Goal: Connect with others: Connect with others

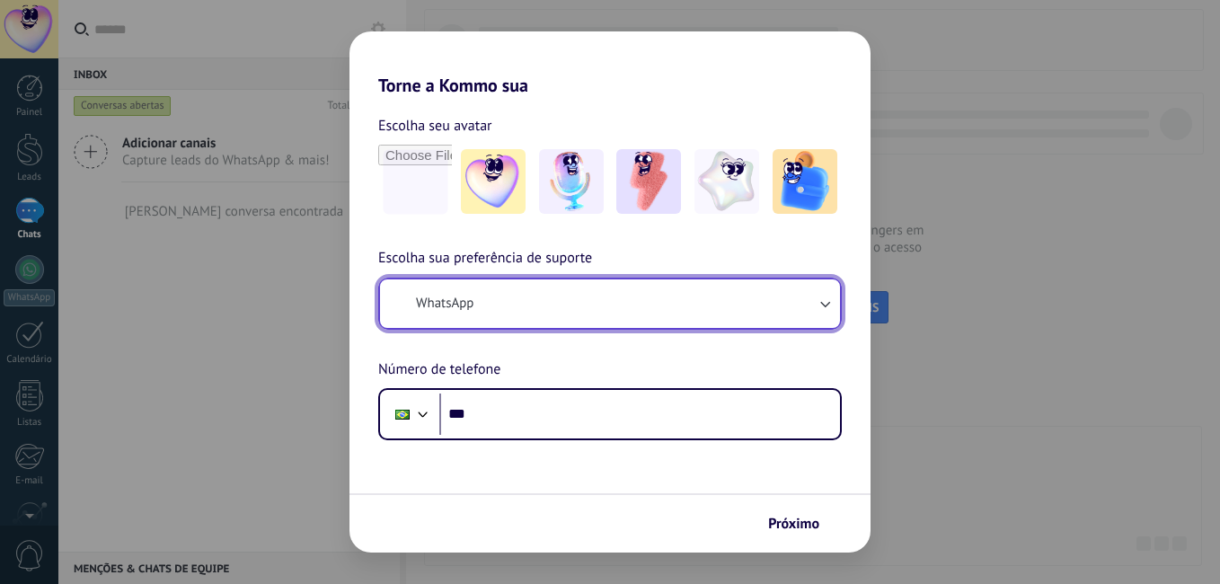
click at [820, 305] on icon "button" at bounding box center [825, 304] width 18 height 18
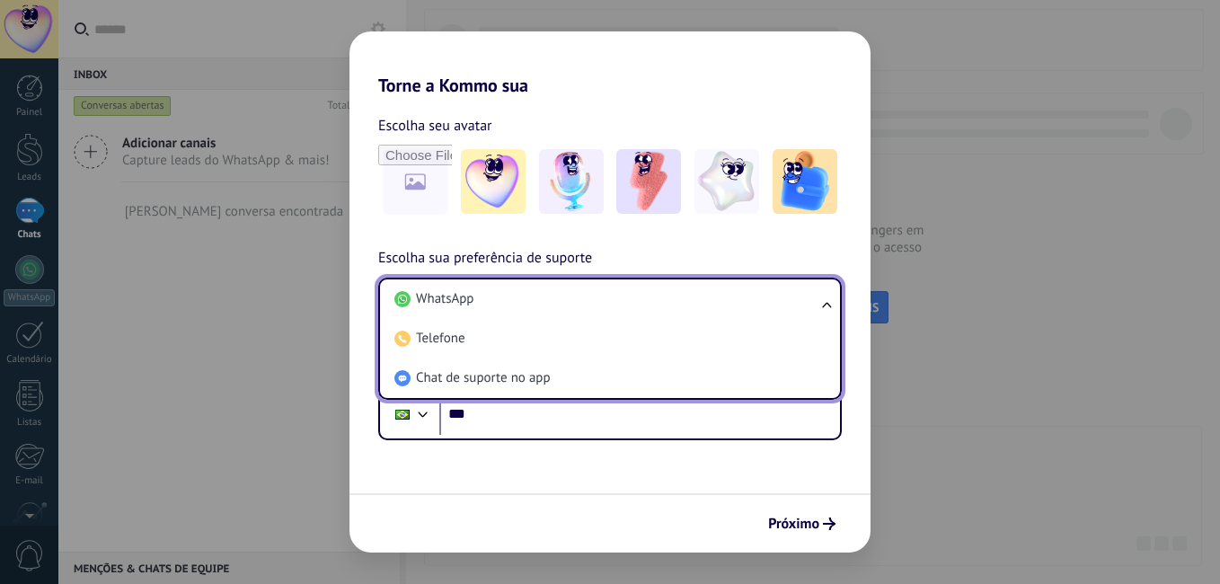
click at [843, 228] on div "Escolha seu avatar Escolha sua preferência de suporte WhatsApp WhatsApp Telefon…" at bounding box center [609, 268] width 521 height 344
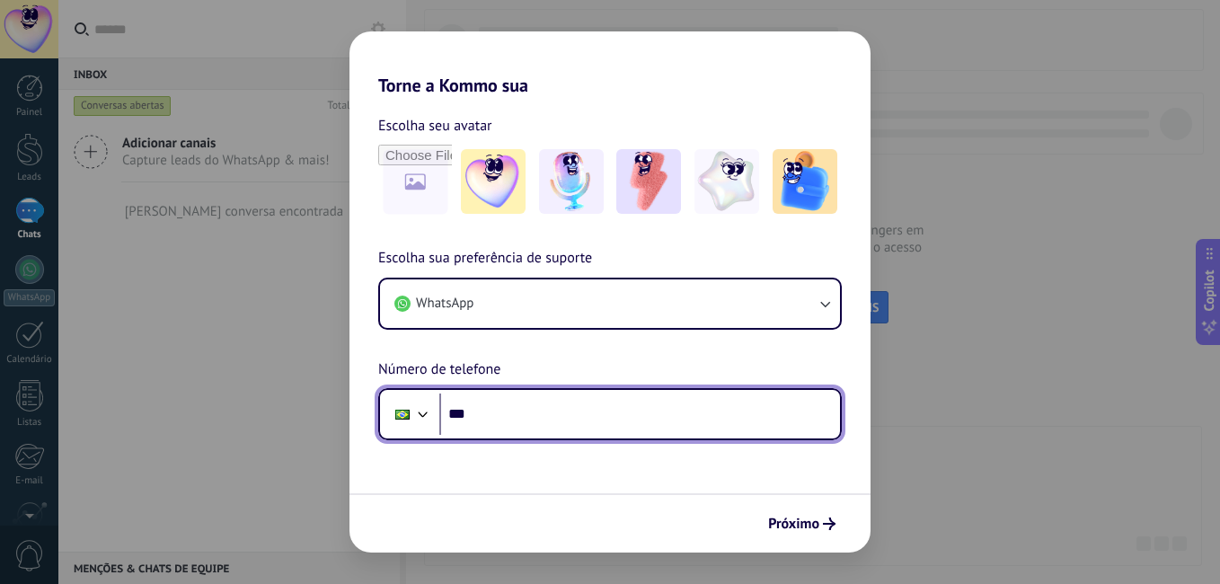
click at [561, 416] on input "***" at bounding box center [639, 414] width 401 height 41
type input "**********"
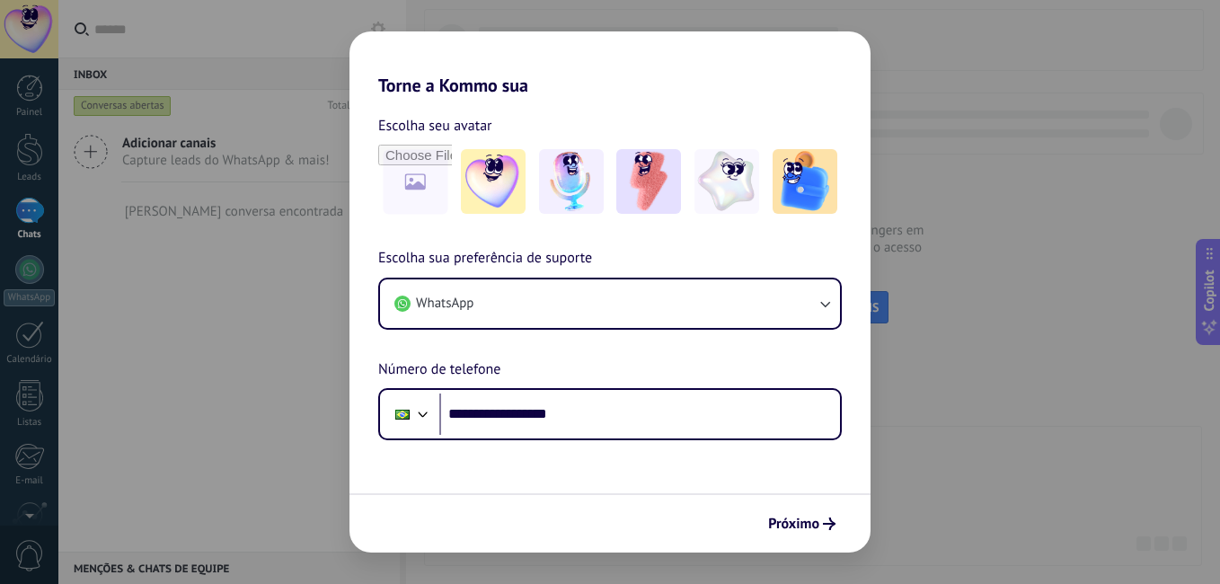
click at [785, 526] on span "Próximo" at bounding box center [793, 523] width 51 height 13
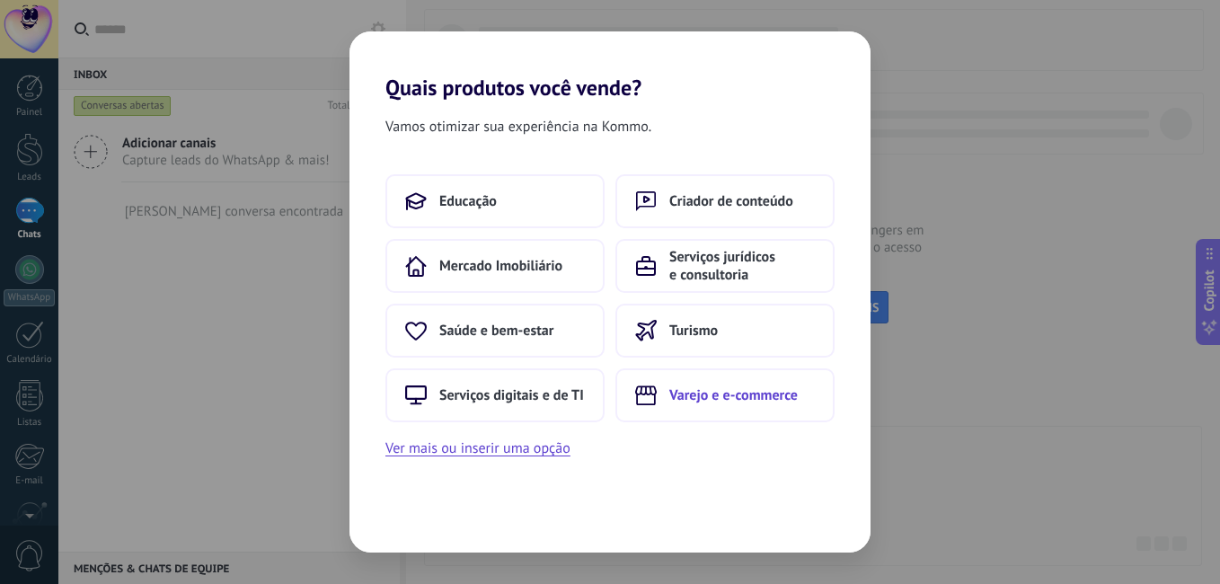
click at [746, 394] on span "Varejo e e-commerce" at bounding box center [733, 395] width 128 height 18
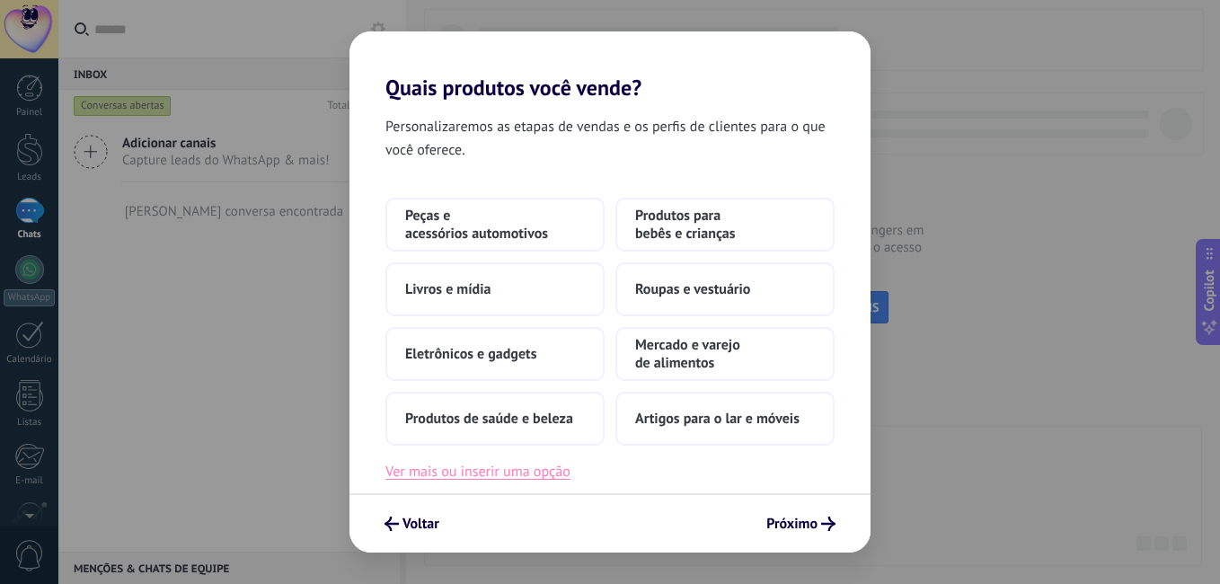
click at [451, 474] on button "Ver mais ou inserir uma opção" at bounding box center [477, 471] width 185 height 23
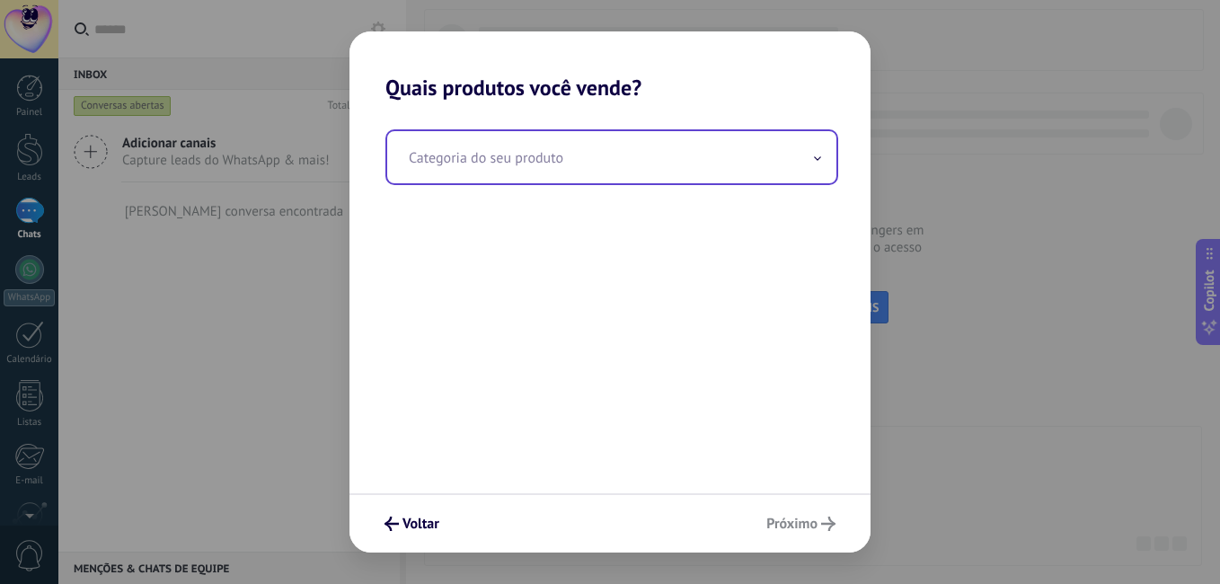
click at [590, 173] on input "text" at bounding box center [611, 157] width 449 height 52
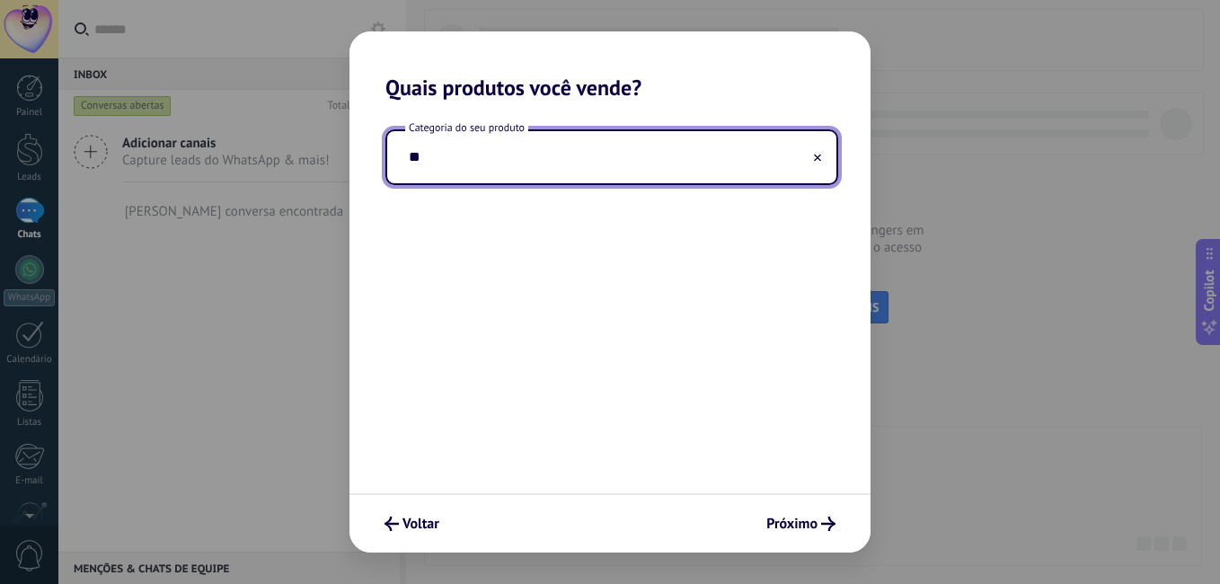
type input "*"
type input "**********"
click at [810, 523] on span "Próximo" at bounding box center [791, 523] width 51 height 13
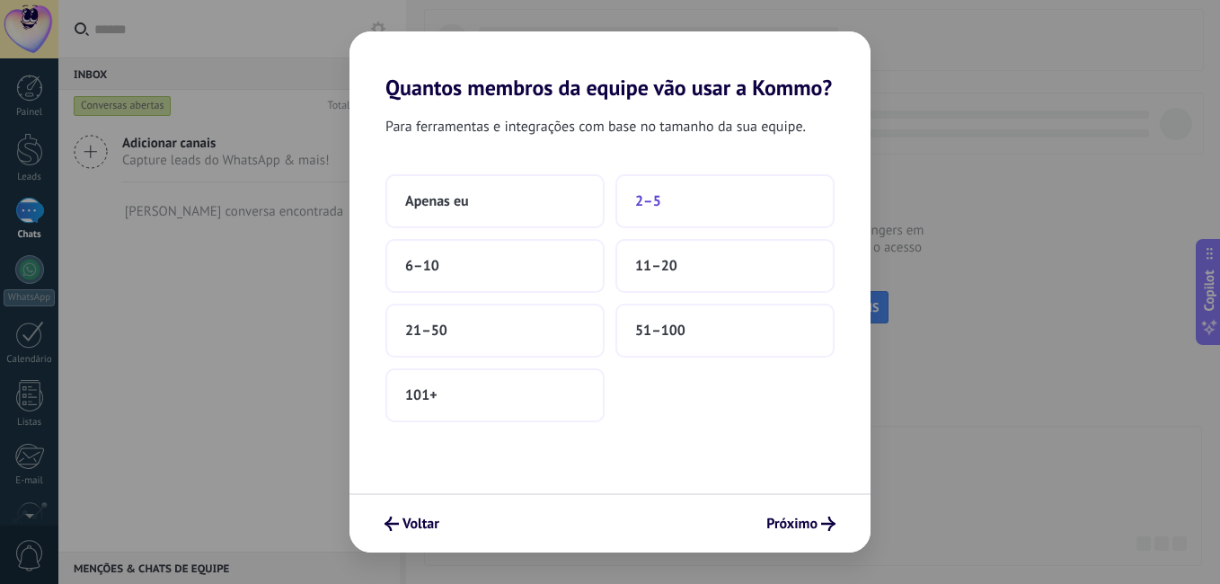
click at [685, 209] on button "2–5" at bounding box center [724, 201] width 219 height 54
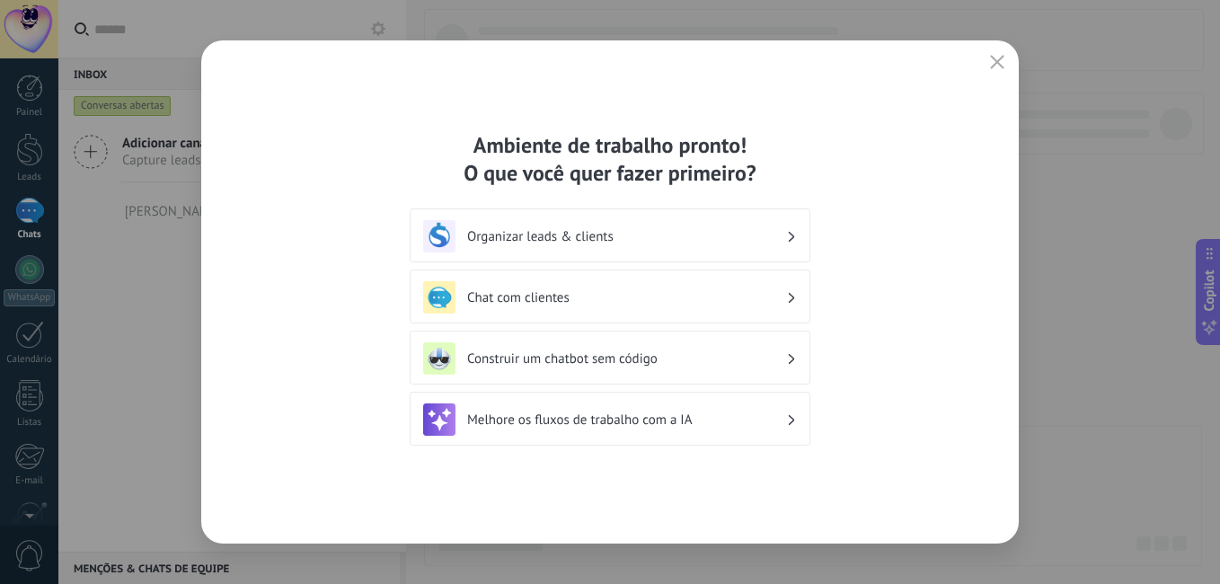
click at [595, 299] on h3 "Chat com clientes" at bounding box center [626, 297] width 319 height 17
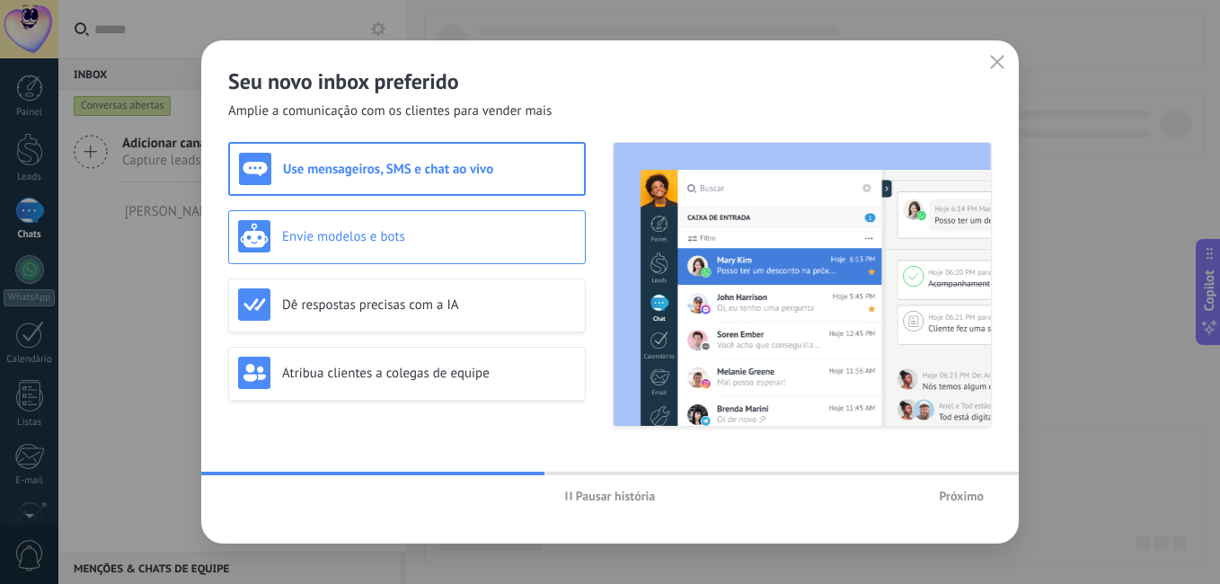
click at [455, 251] on div "Envie modelos e bots" at bounding box center [407, 236] width 338 height 32
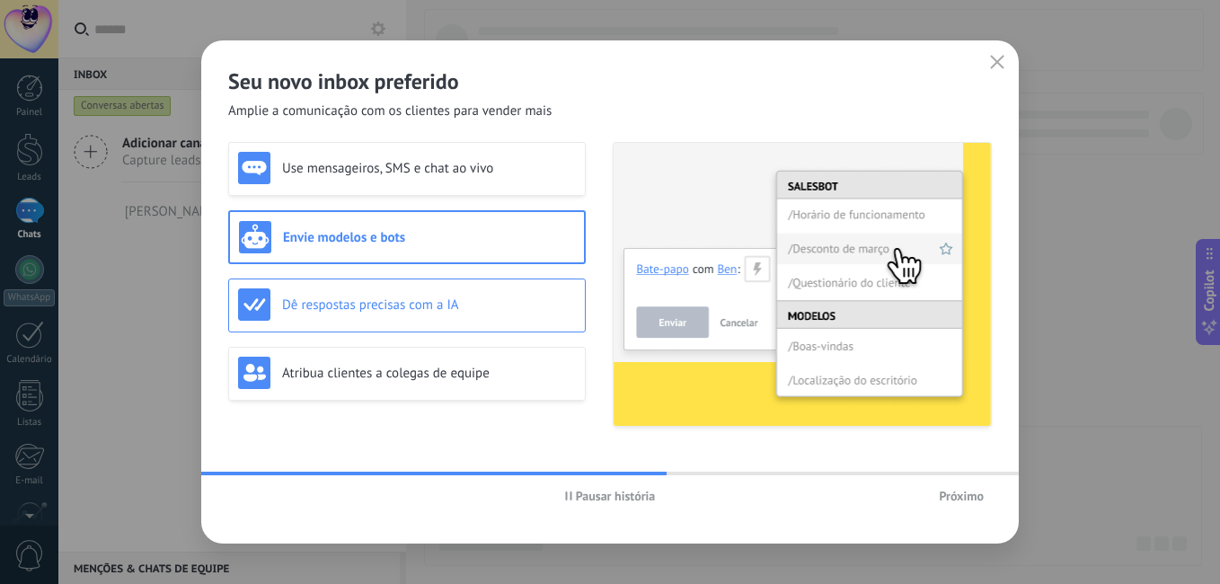
click at [458, 295] on div "Dê respostas precisas com a IA" at bounding box center [407, 304] width 338 height 32
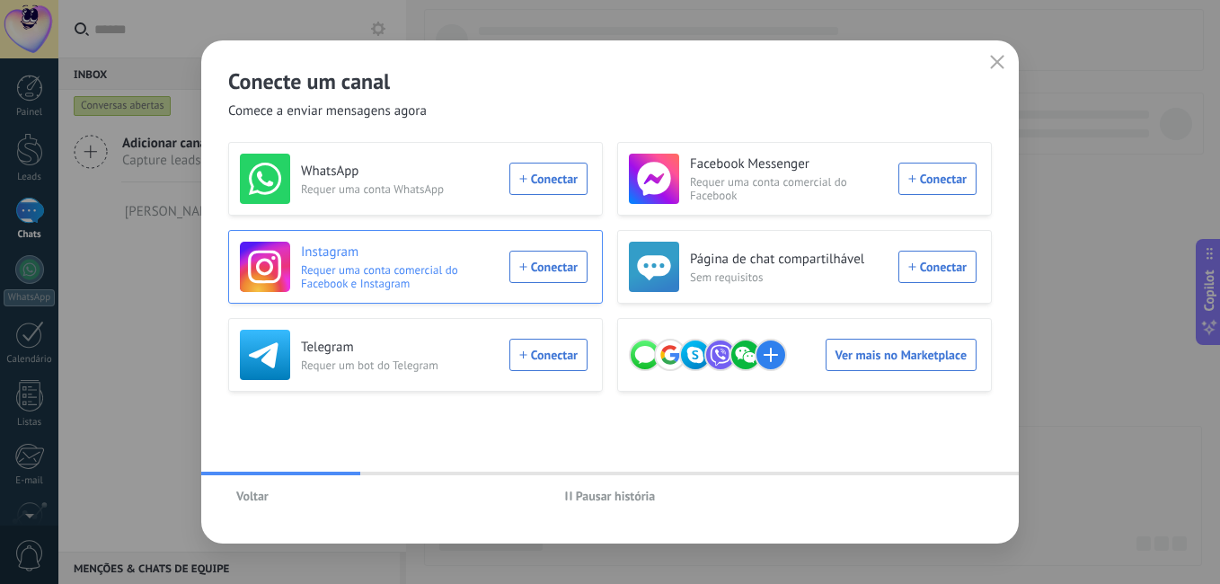
click at [548, 266] on div "Instagram Requer uma conta comercial do Facebook e Instagram Conectar" at bounding box center [414, 267] width 348 height 50
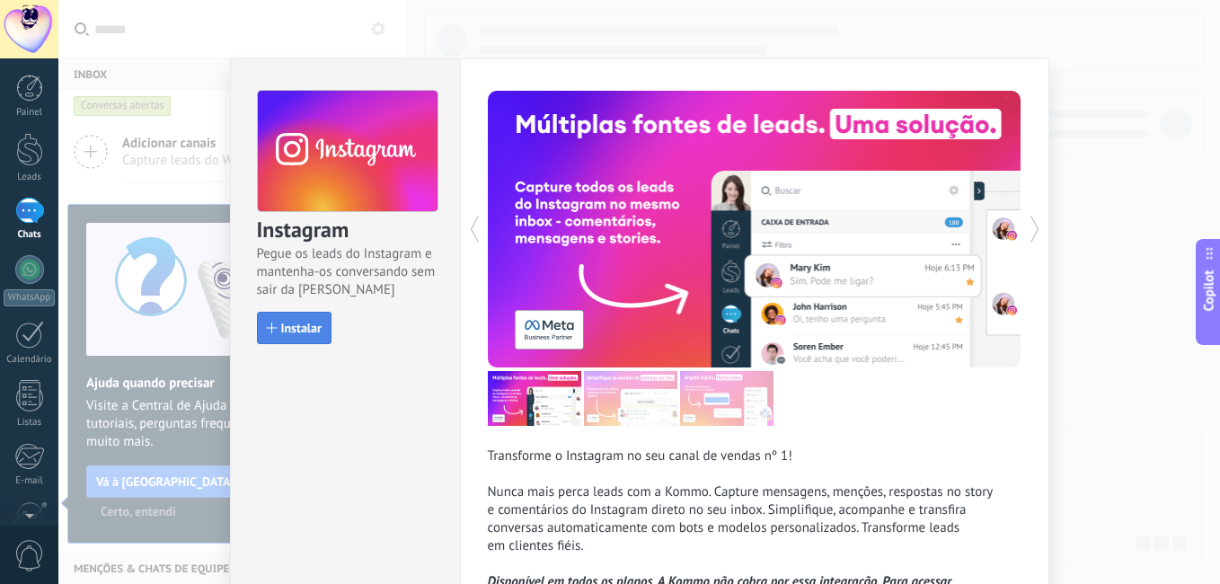
click at [287, 323] on span "Instalar" at bounding box center [301, 328] width 40 height 13
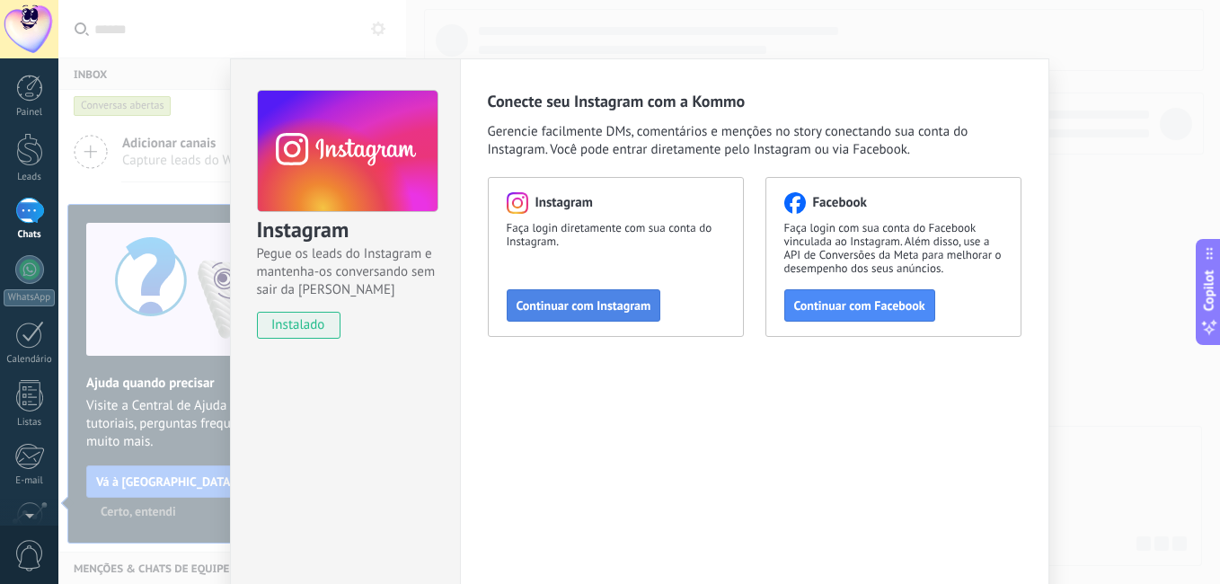
click at [548, 307] on span "Continuar com Instagram" at bounding box center [584, 305] width 135 height 13
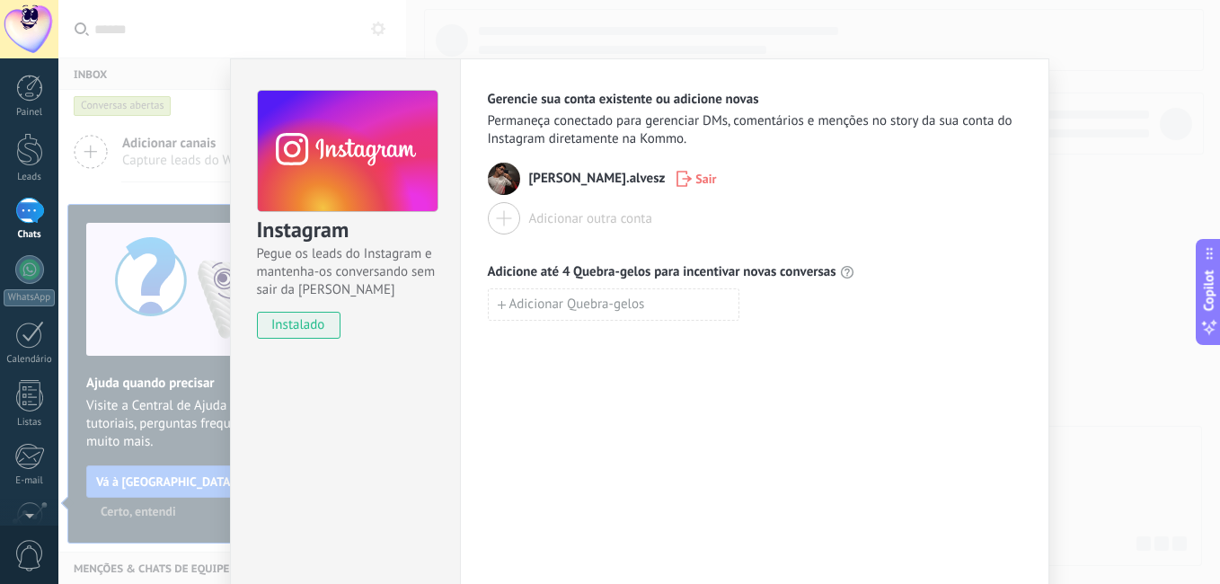
click at [547, 226] on div "Adicionar outra conta" at bounding box center [590, 218] width 123 height 17
click at [554, 216] on div "Adicionar outra conta" at bounding box center [590, 218] width 123 height 17
click at [529, 220] on div "Adicionar outra conta" at bounding box center [590, 218] width 123 height 17
click at [695, 180] on span "Sair" at bounding box center [705, 178] width 21 height 13
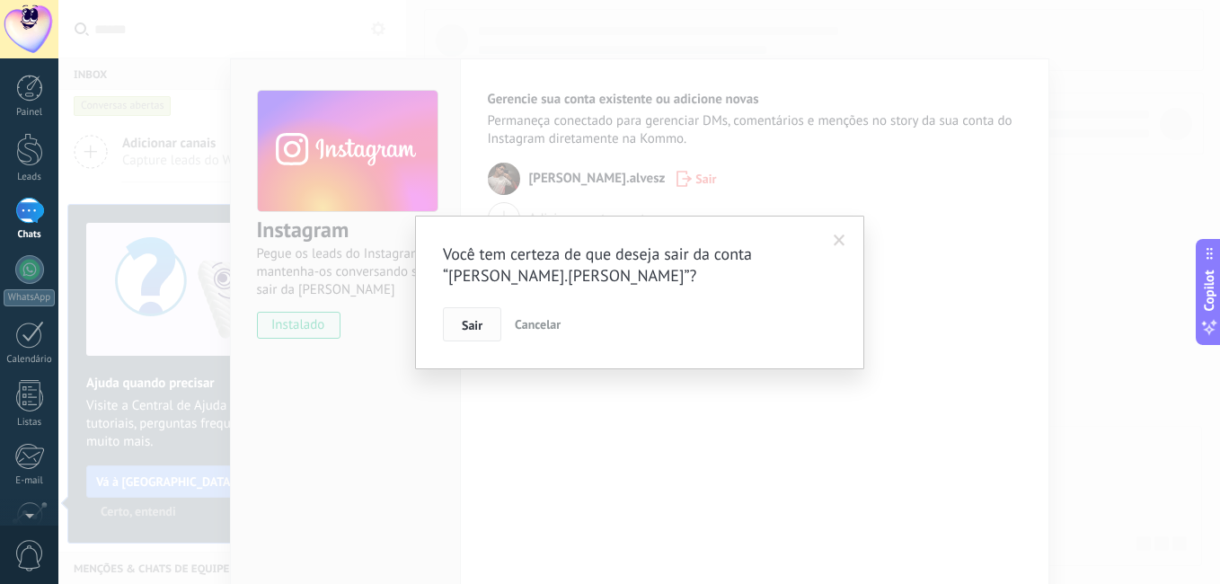
click at [473, 317] on button "Sair" at bounding box center [472, 324] width 58 height 34
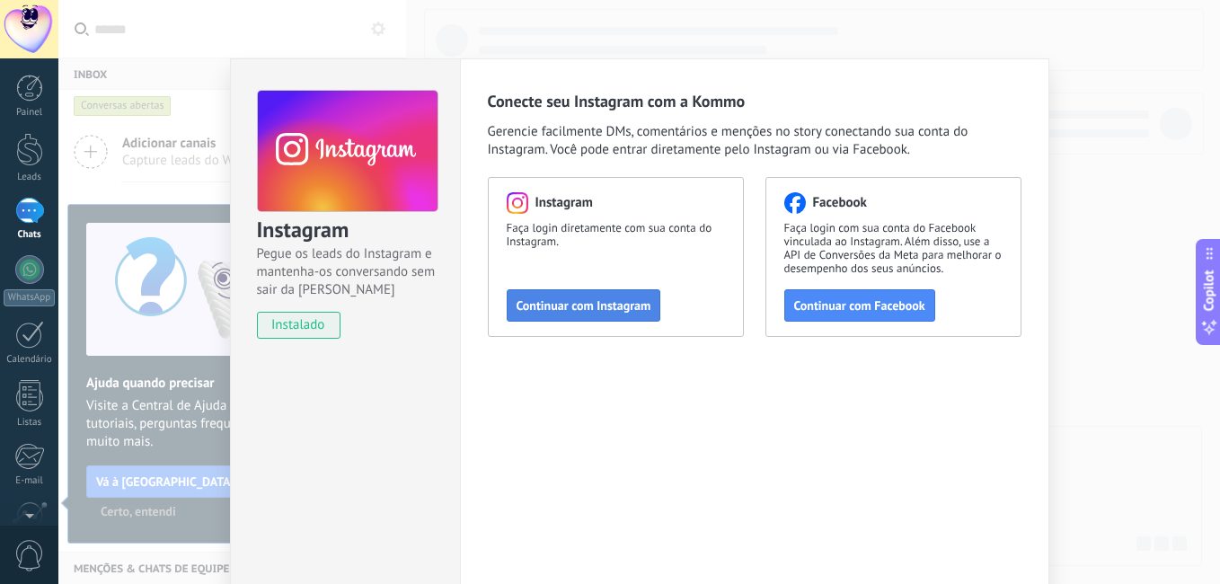
click at [604, 300] on span "Continuar com Instagram" at bounding box center [584, 305] width 135 height 13
click at [537, 293] on button "Continuar com Instagram" at bounding box center [584, 305] width 155 height 32
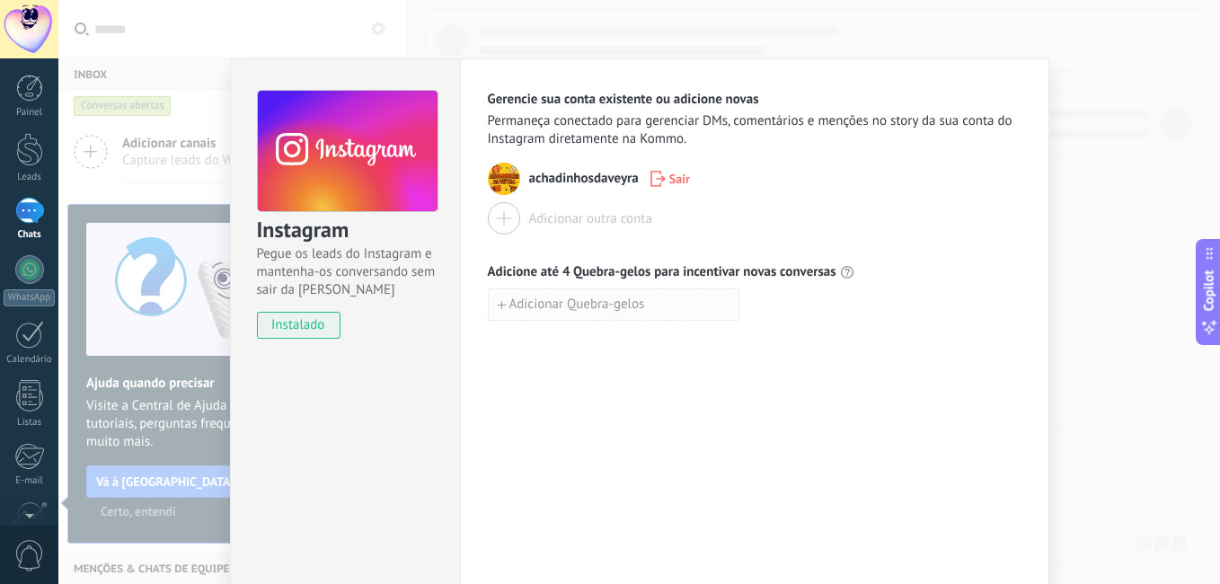
click at [599, 311] on span "Adicionar Quebra-gelos" at bounding box center [577, 304] width 136 height 13
click at [787, 322] on div "Adicionar Quebra-gelos" at bounding box center [755, 324] width 534 height 72
click at [745, 303] on use "button" at bounding box center [750, 303] width 12 height 13
click at [1116, 137] on div "Instagram Pegue os leads do Instagram e mantenha-os conversando sem sair da Kom…" at bounding box center [639, 292] width 1162 height 584
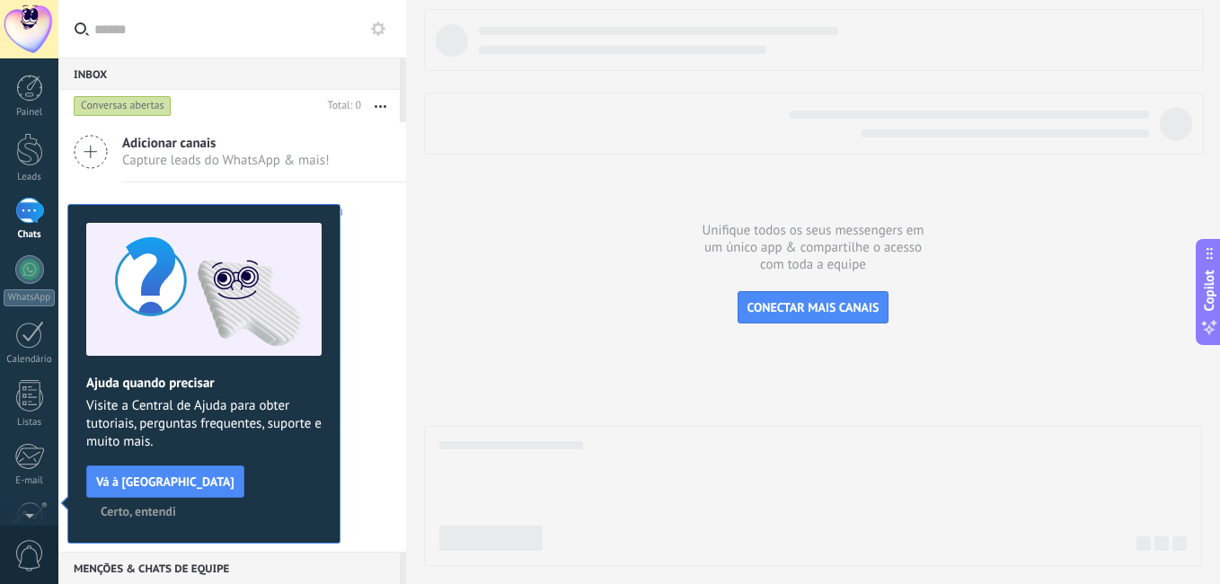
click at [176, 505] on span "Certo, entendi" at bounding box center [138, 511] width 75 height 13
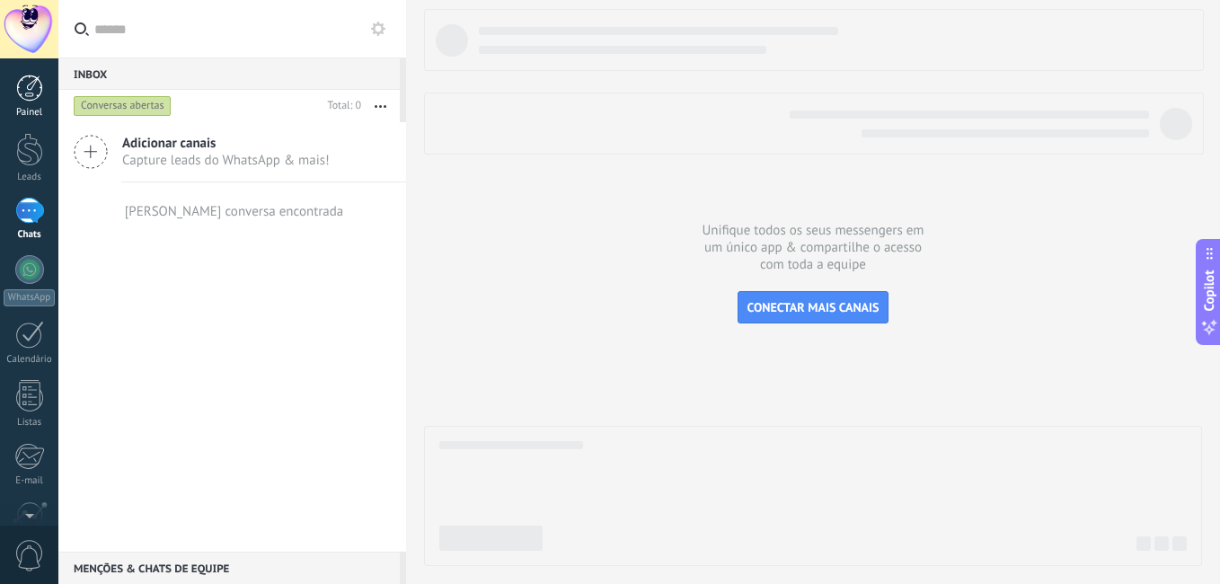
click at [42, 99] on div at bounding box center [29, 88] width 27 height 27
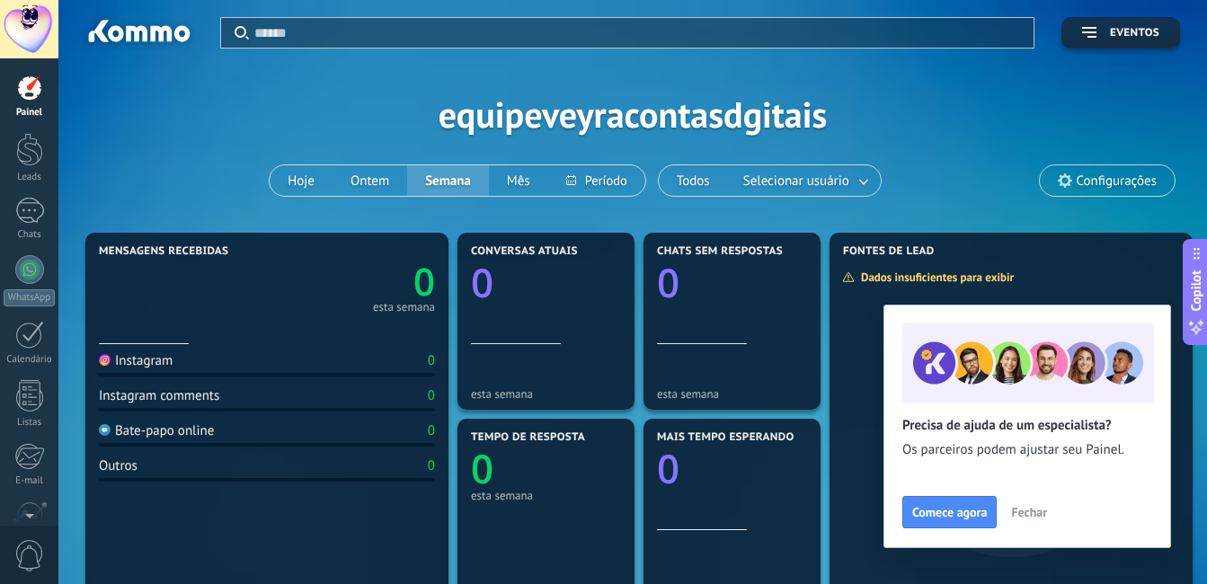
click at [925, 130] on div "Aplicar Eventos equipeveyracontasdgitais Hoje Ontem Semana Mês Todos Selecionar…" at bounding box center [632, 114] width 1094 height 228
click at [375, 131] on div "Aplicar Eventos equipeveyracontasdgitais Hoje Ontem Semana Mês Todos Selecionar…" at bounding box center [632, 114] width 1094 height 228
click at [1036, 514] on span "Fechar" at bounding box center [1029, 512] width 36 height 13
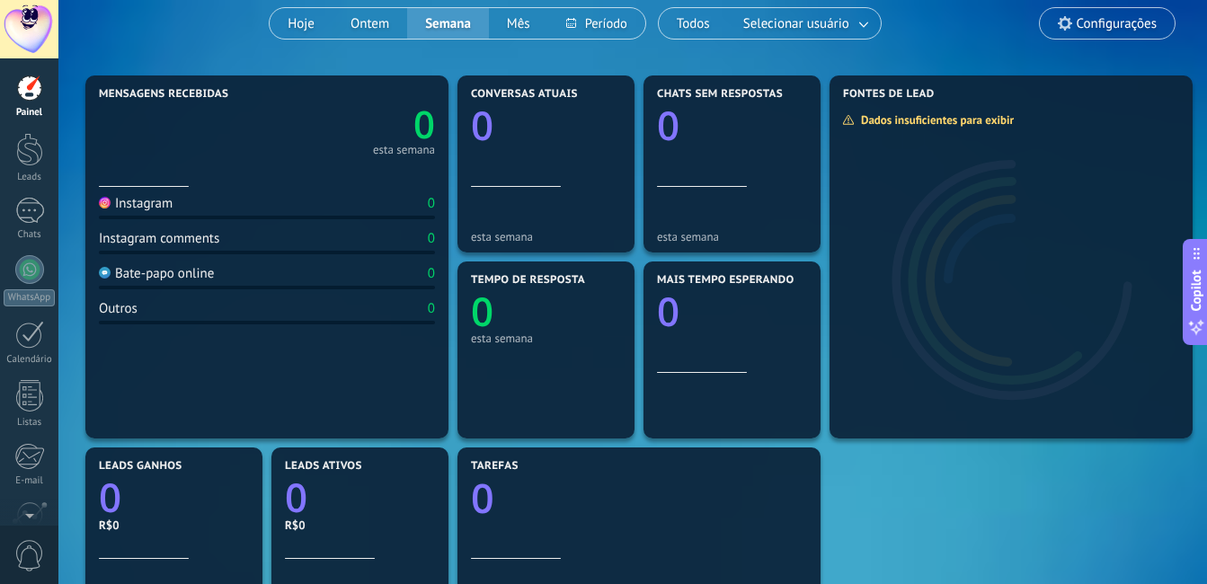
scroll to position [180, 0]
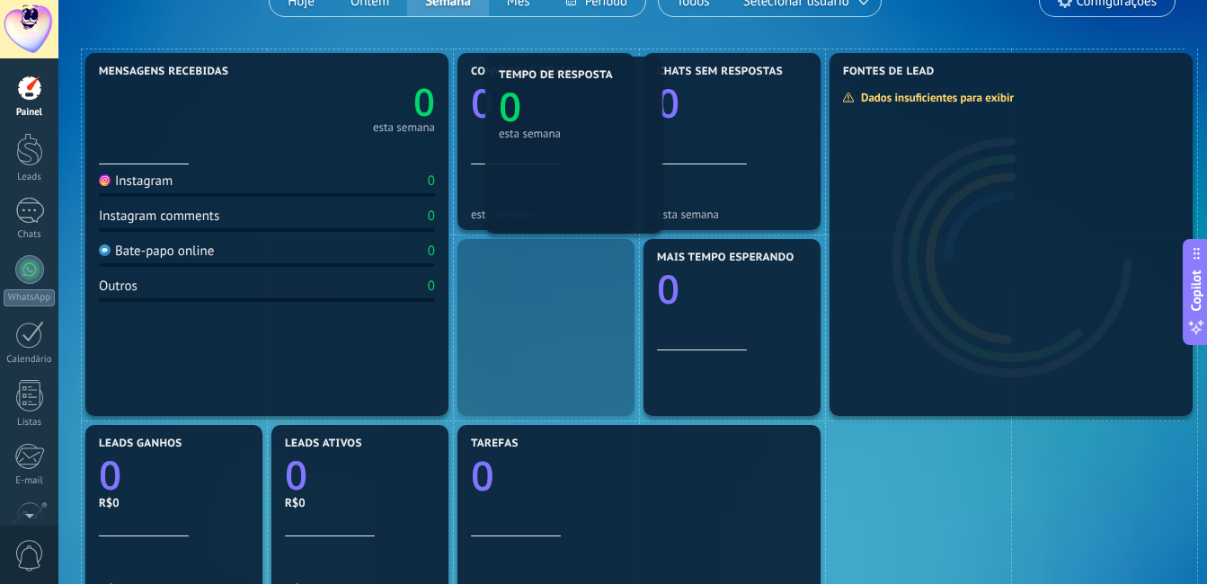
drag, startPoint x: 556, startPoint y: 388, endPoint x: 583, endPoint y: 203, distance: 187.0
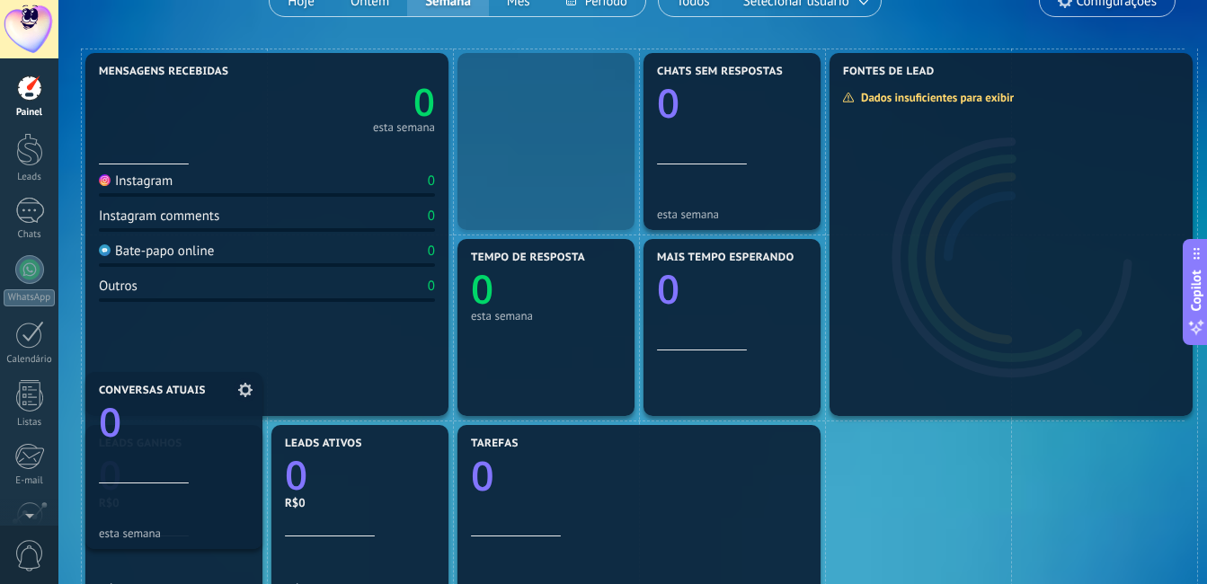
drag, startPoint x: 560, startPoint y: 152, endPoint x: 177, endPoint y: 471, distance: 498.2
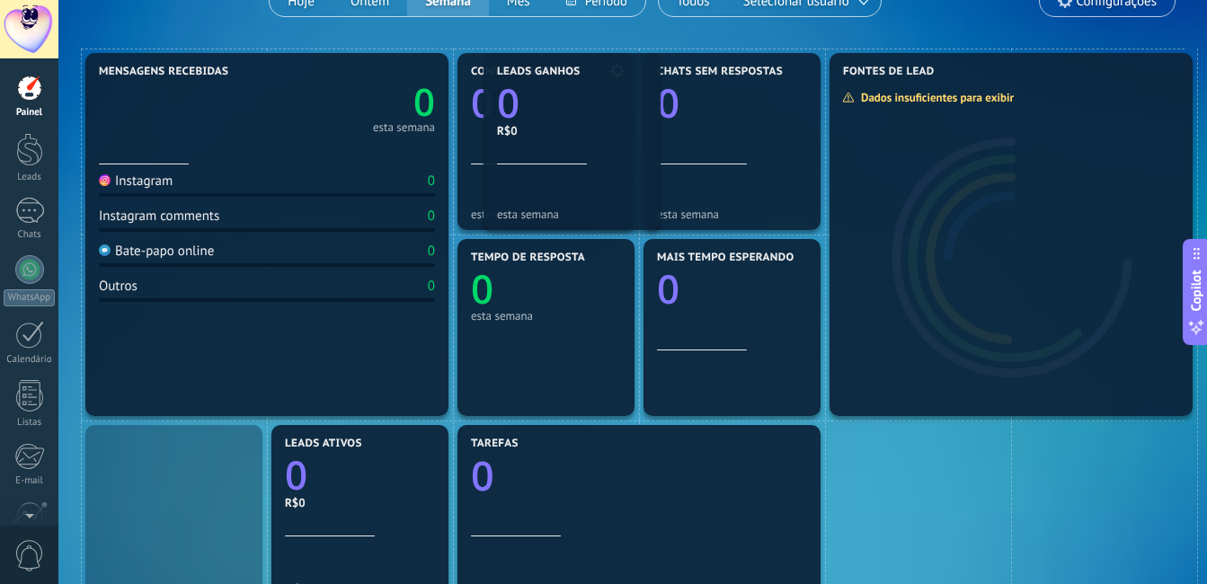
drag, startPoint x: 177, startPoint y: 471, endPoint x: 564, endPoint y: 79, distance: 550.8
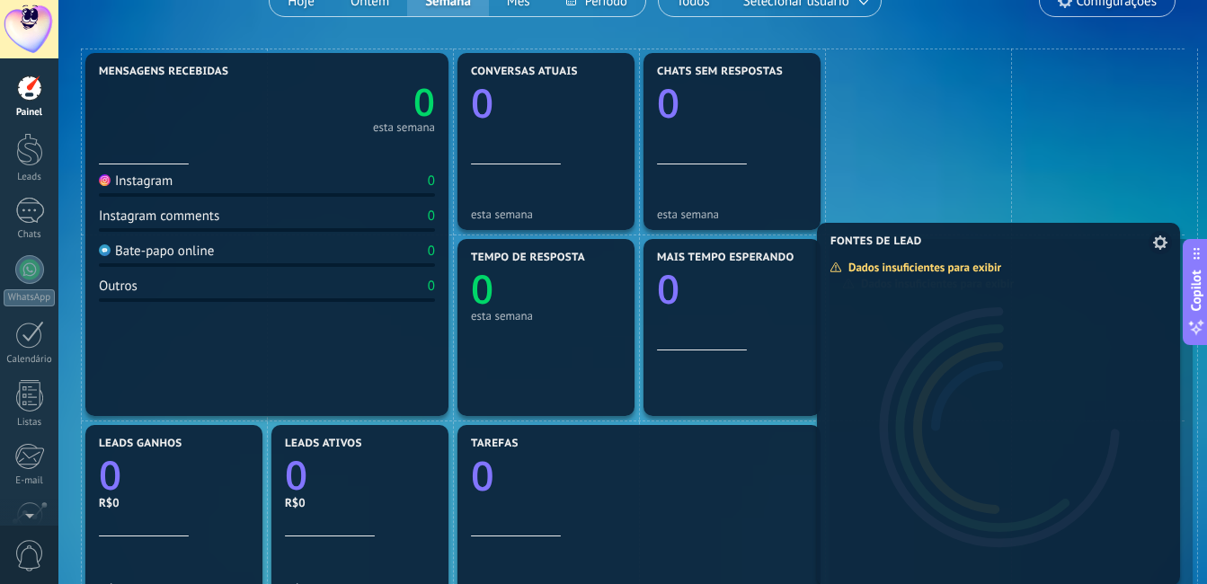
drag, startPoint x: 900, startPoint y: 205, endPoint x: 914, endPoint y: 375, distance: 170.3
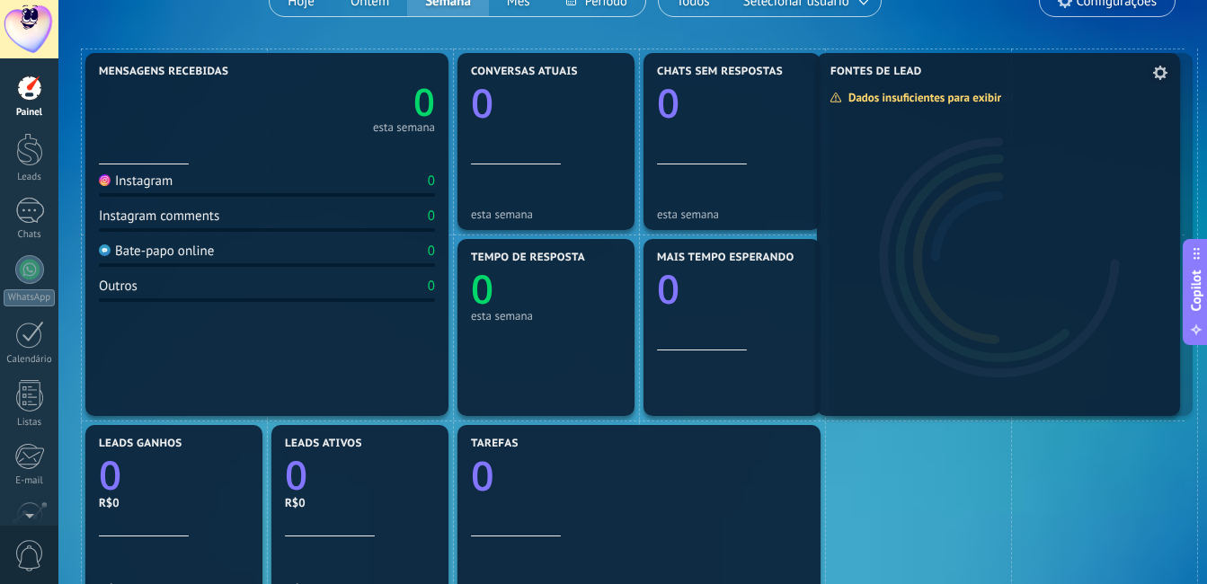
drag, startPoint x: 914, startPoint y: 375, endPoint x: 926, endPoint y: 179, distance: 196.3
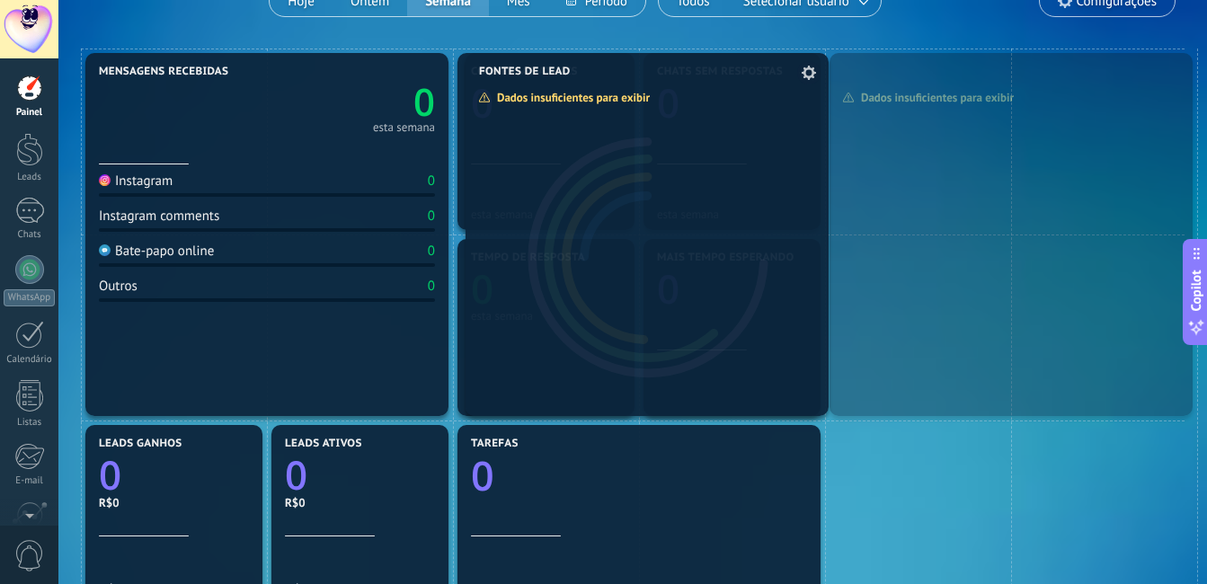
drag, startPoint x: 883, startPoint y: 185, endPoint x: 519, endPoint y: 184, distance: 363.9
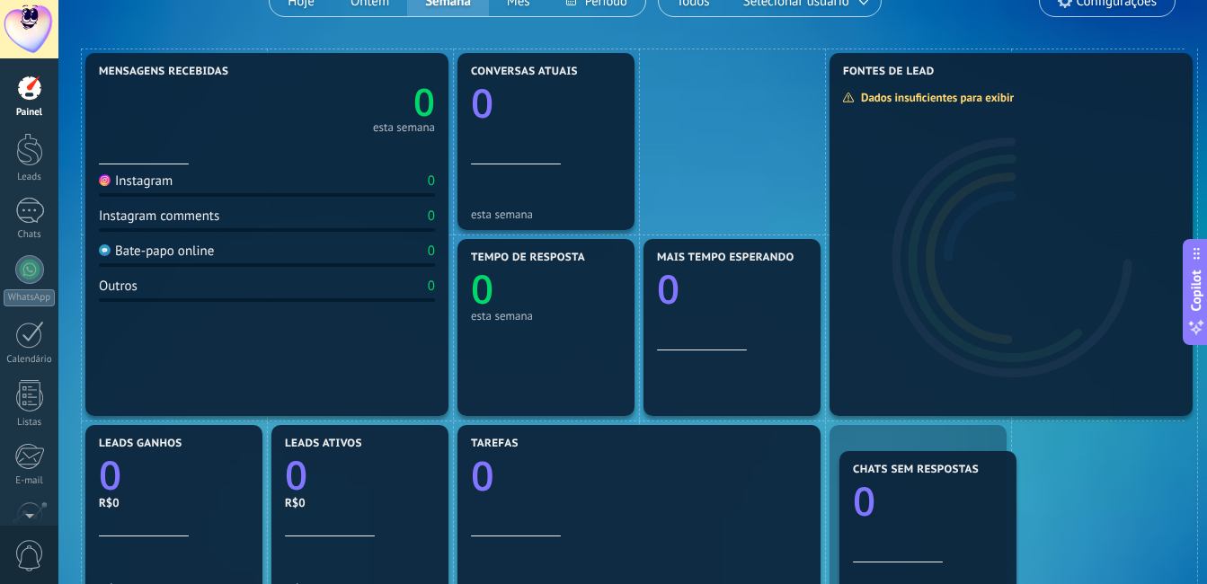
drag, startPoint x: 705, startPoint y: 165, endPoint x: 796, endPoint y: 402, distance: 253.1
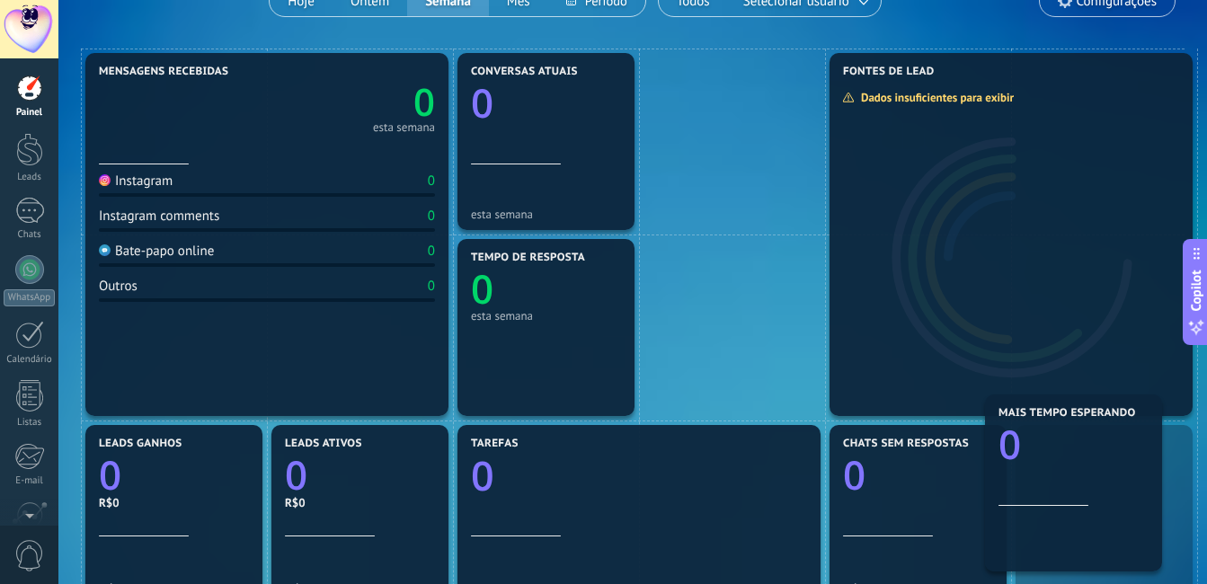
drag, startPoint x: 739, startPoint y: 315, endPoint x: 1081, endPoint y: 471, distance: 375.1
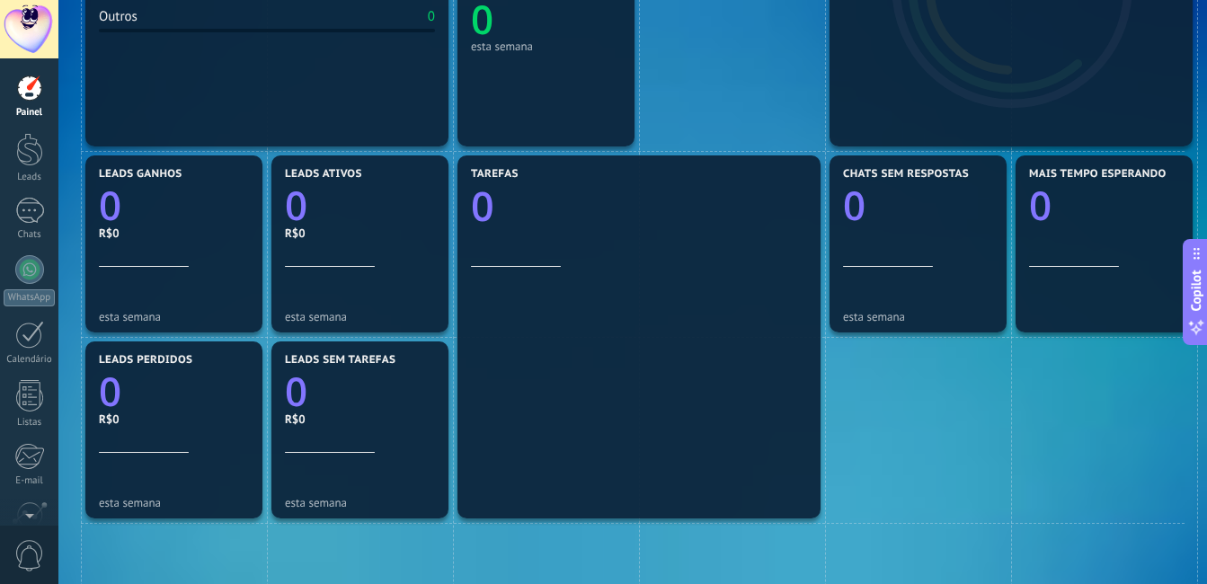
scroll to position [359, 0]
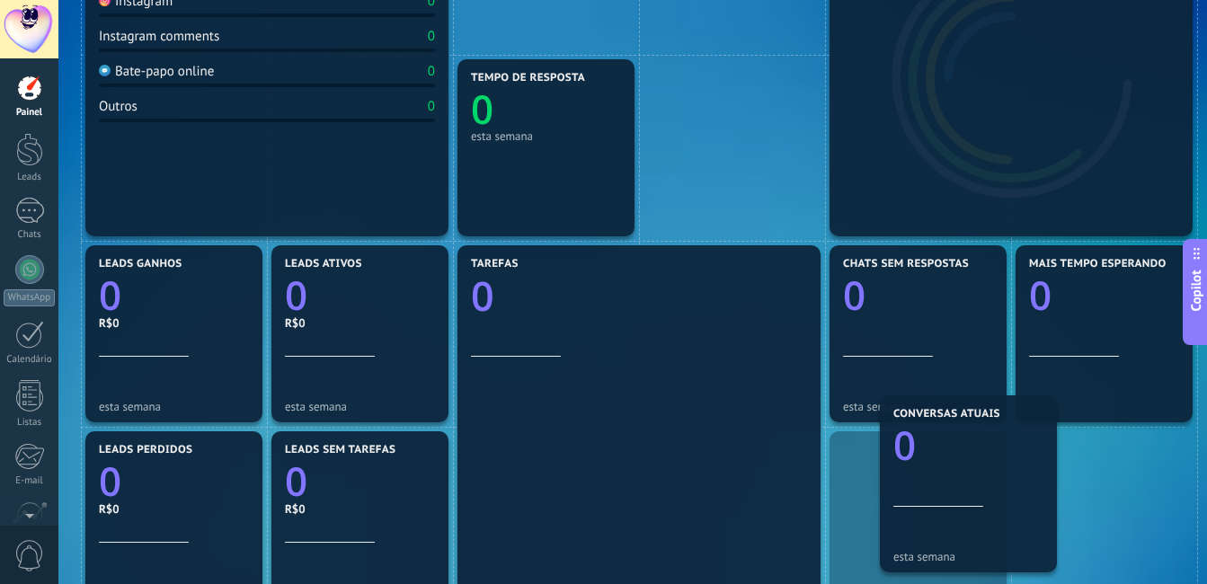
drag, startPoint x: 562, startPoint y: 22, endPoint x: 918, endPoint y: 476, distance: 577.1
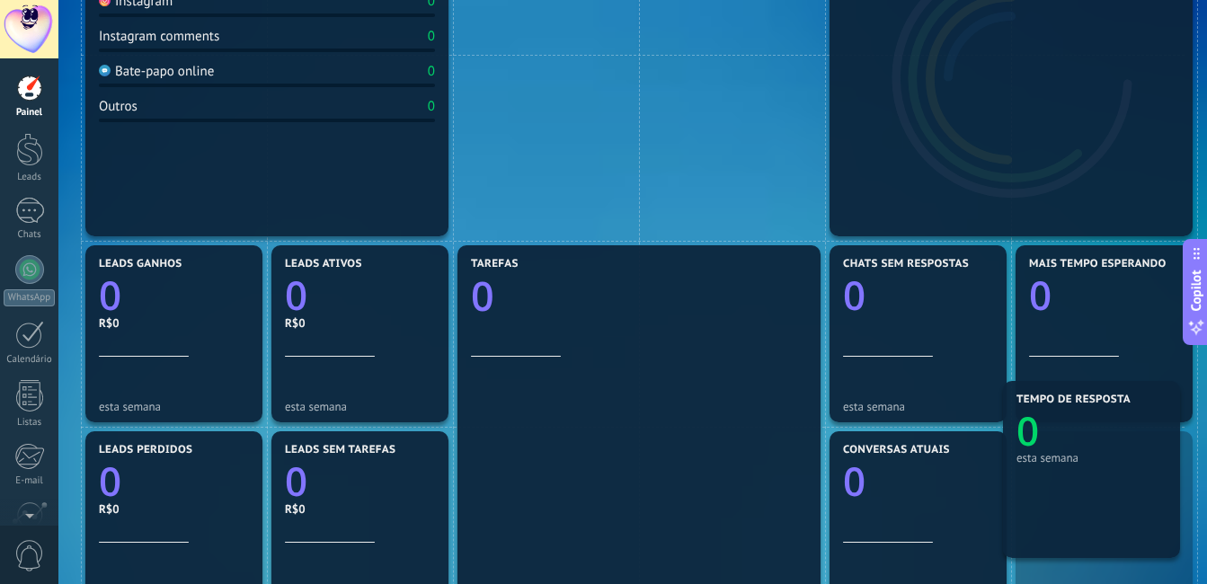
drag, startPoint x: 606, startPoint y: 150, endPoint x: 1194, endPoint y: 472, distance: 669.8
click at [1194, 472] on div "Tempo de resposta 0 esta semana" at bounding box center [1104, 520] width 186 height 186
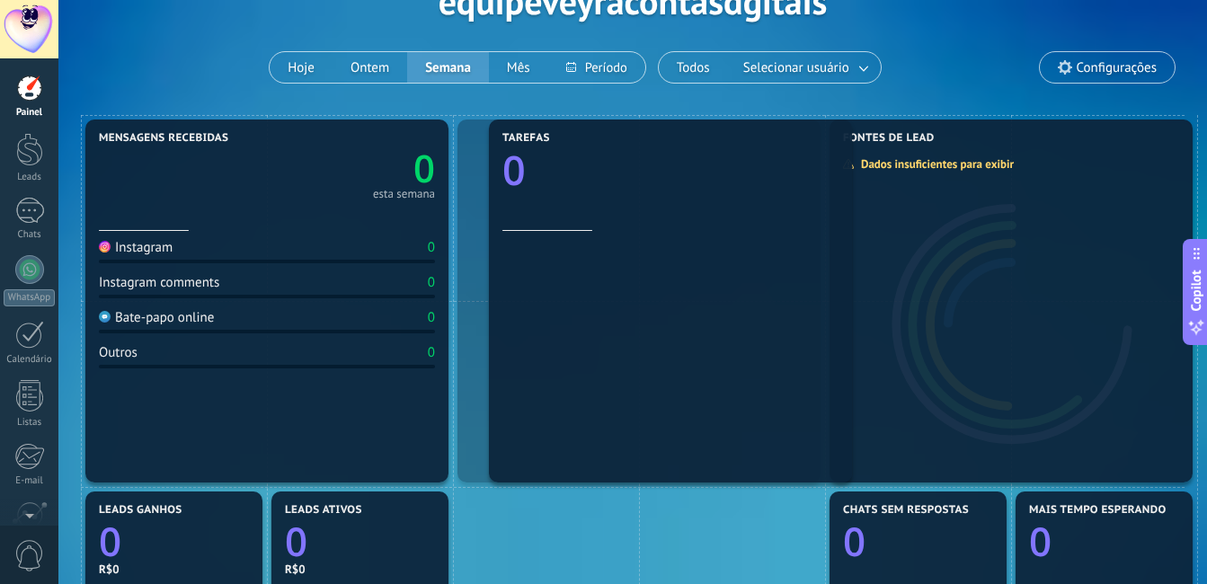
scroll to position [0, 0]
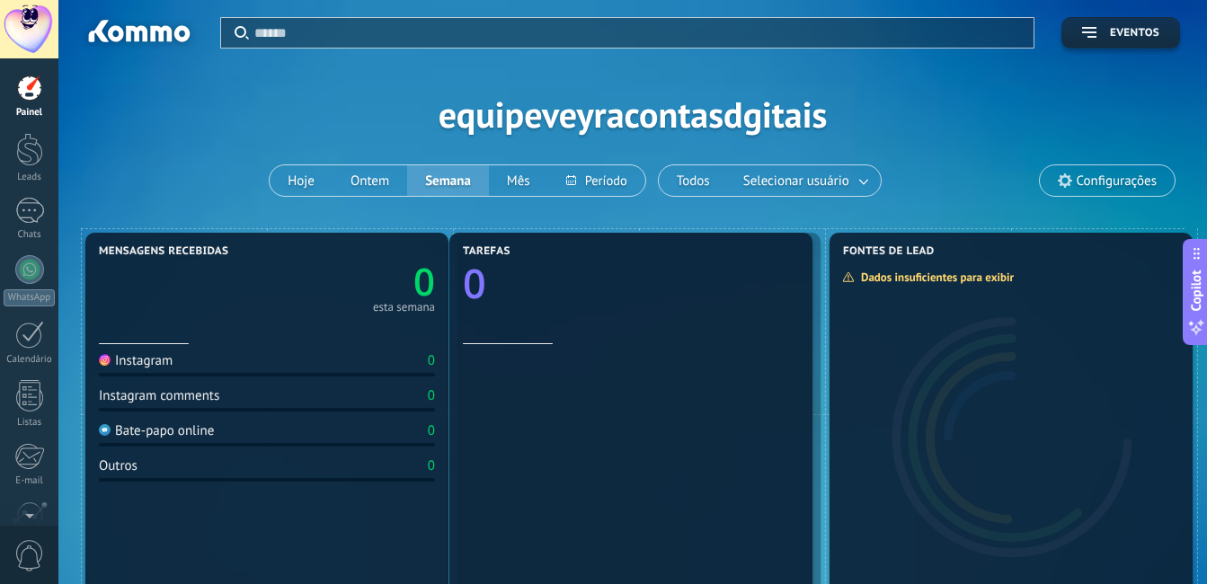
drag, startPoint x: 731, startPoint y: 320, endPoint x: 725, endPoint y: 14, distance: 305.5
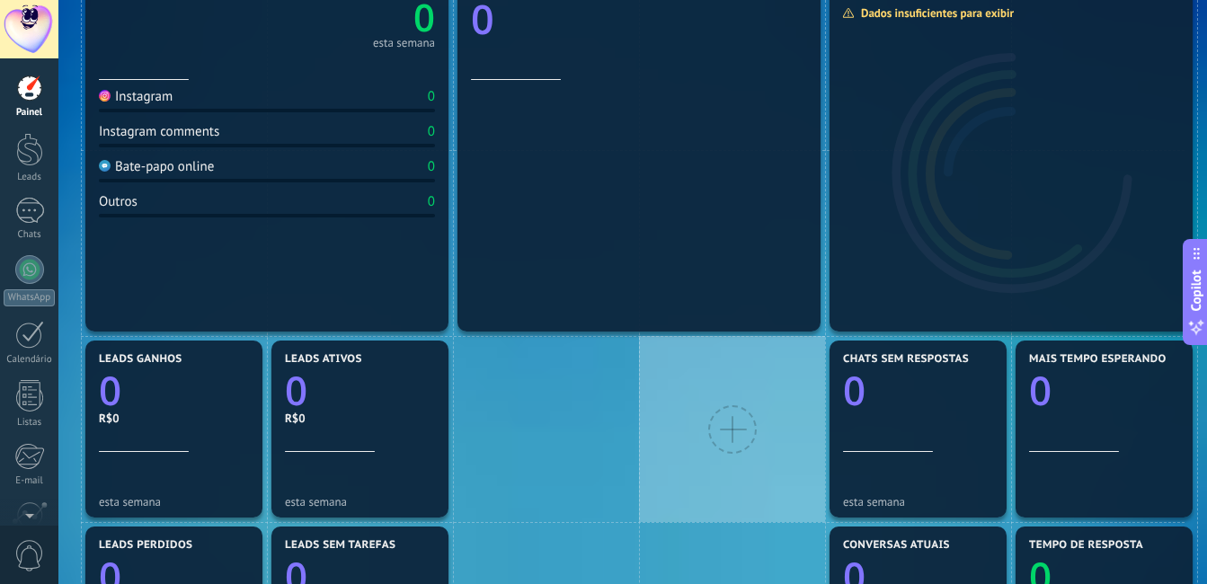
scroll to position [359, 0]
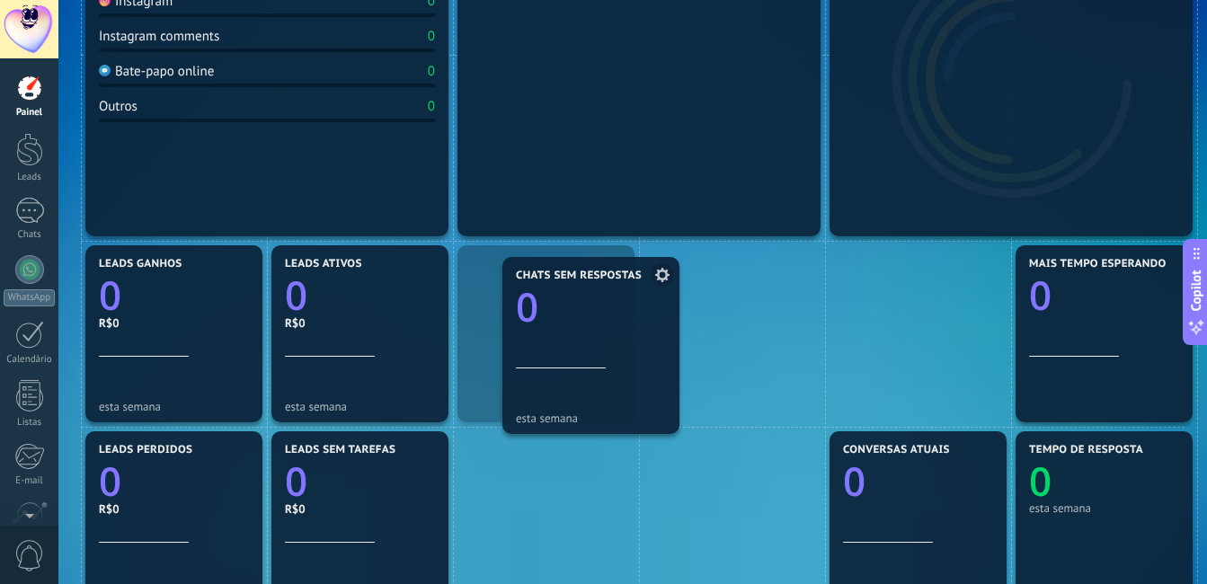
drag, startPoint x: 879, startPoint y: 294, endPoint x: 552, endPoint y: 305, distance: 327.2
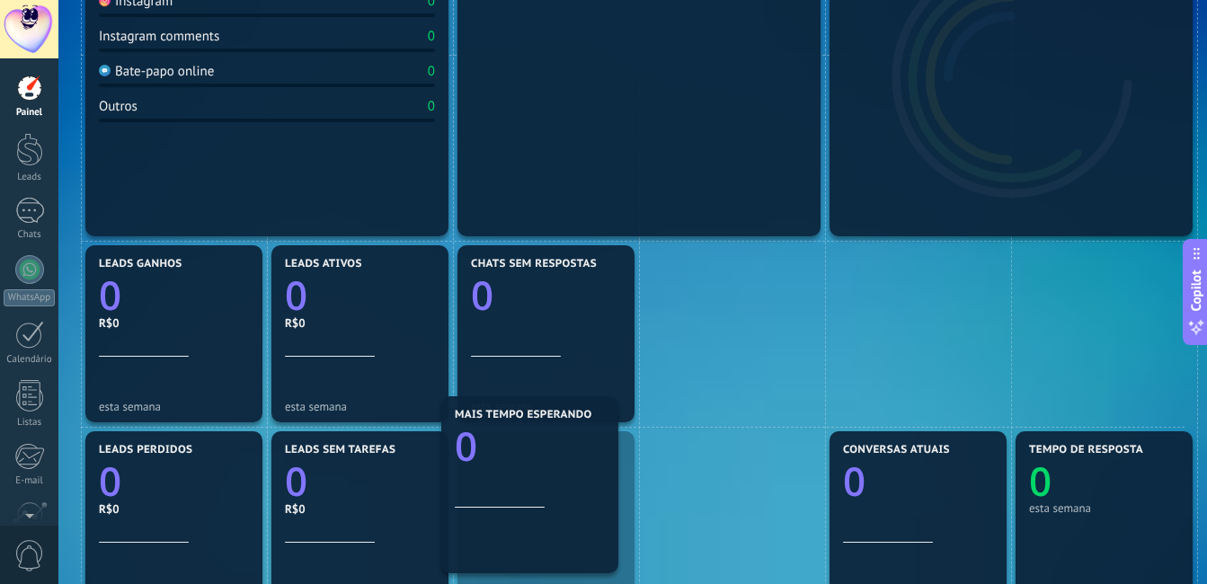
drag, startPoint x: 1090, startPoint y: 292, endPoint x: 516, endPoint y: 443, distance: 593.6
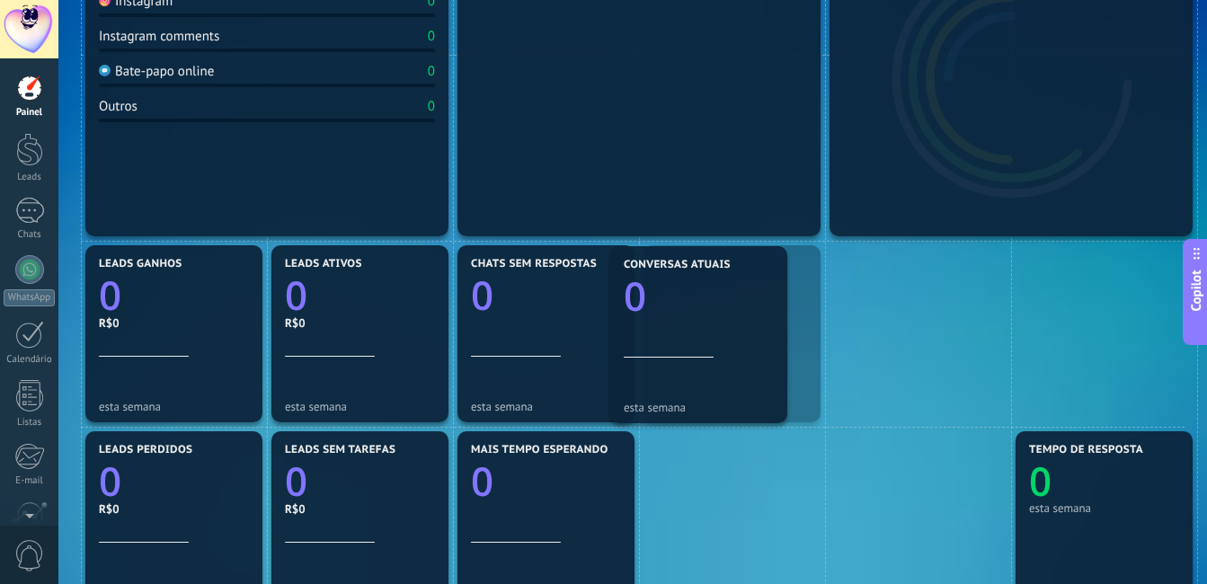
drag, startPoint x: 904, startPoint y: 494, endPoint x: 784, endPoint y: 323, distance: 209.1
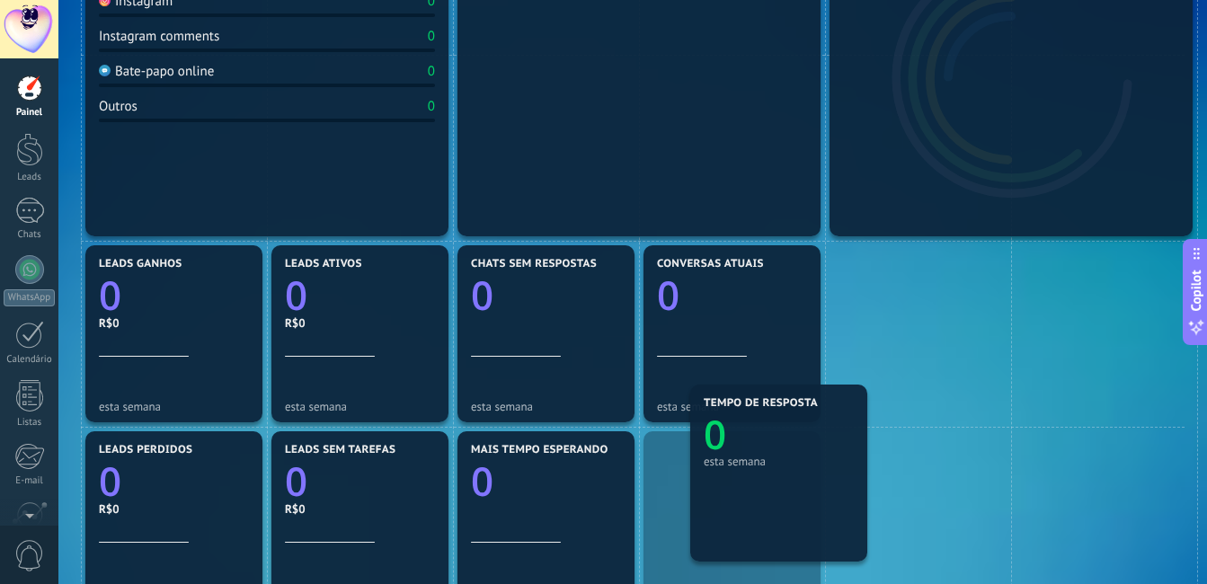
drag, startPoint x: 1055, startPoint y: 500, endPoint x: 720, endPoint y: 447, distance: 339.3
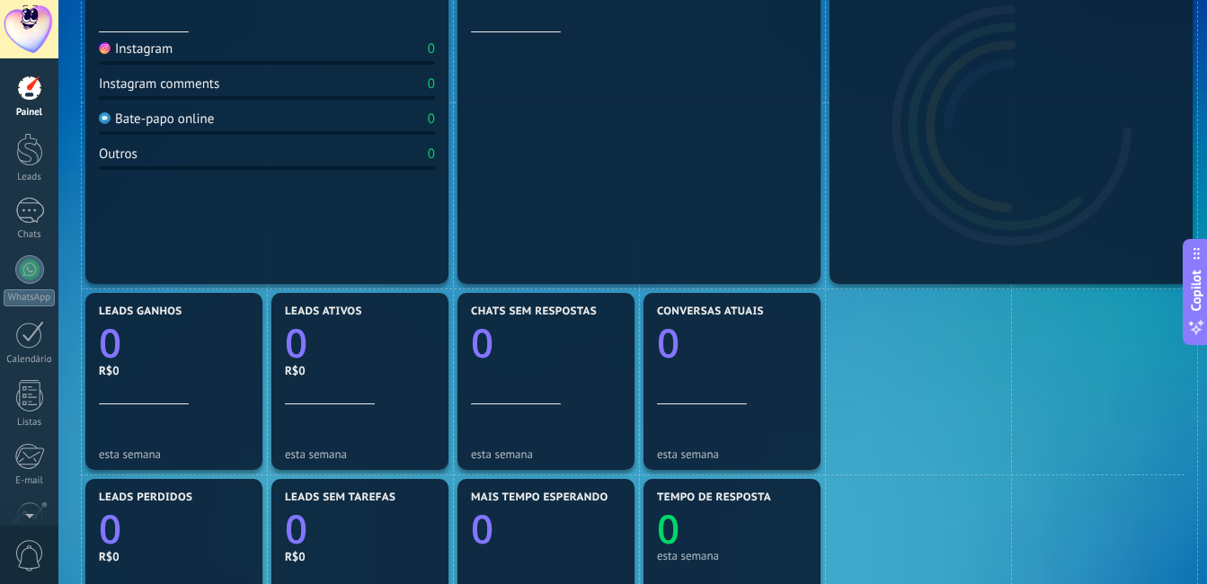
scroll to position [270, 0]
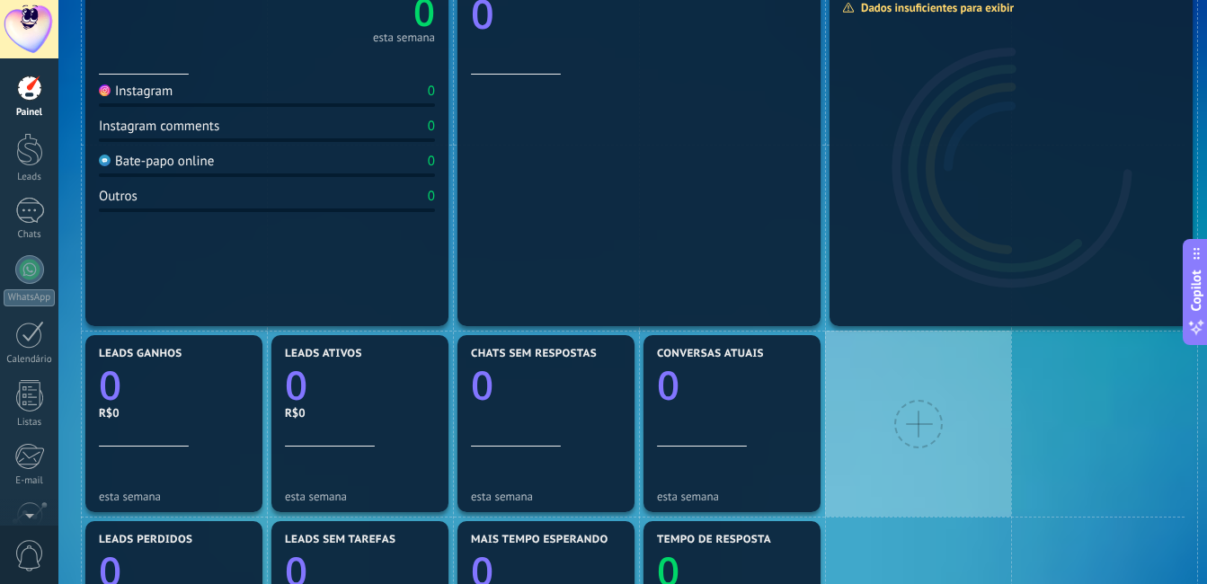
click at [917, 397] on div at bounding box center [918, 424] width 186 height 186
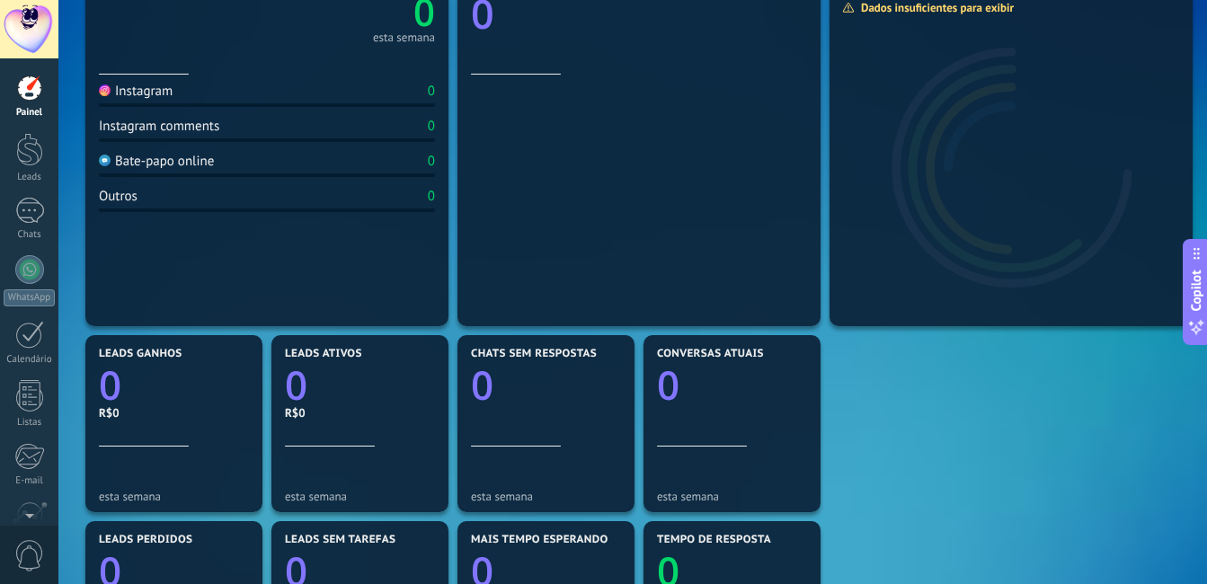
click at [881, 414] on div "Mensagens recebidas 0 esta semana Instagram 0 Instagram comments 0 Bate-papo on…" at bounding box center [632, 424] width 1103 height 930
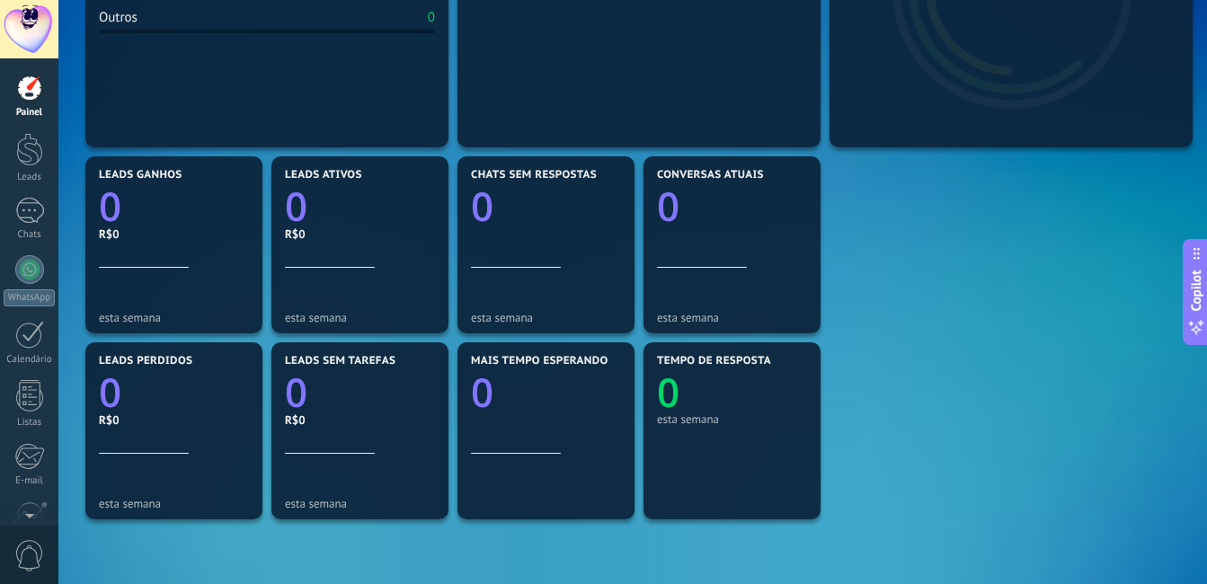
scroll to position [449, 0]
click at [941, 293] on div "Mensagens recebidas 0 esta semana Instagram 0 Instagram comments 0 Bate-papo on…" at bounding box center [632, 244] width 1103 height 930
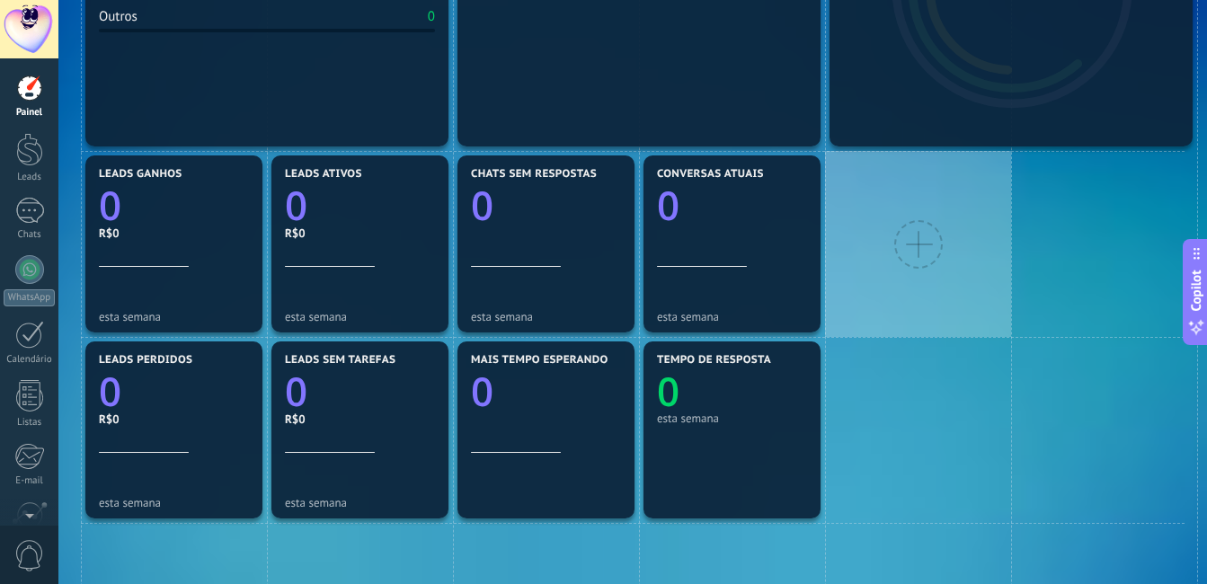
drag, startPoint x: 941, startPoint y: 293, endPoint x: 892, endPoint y: 282, distance: 49.7
click at [892, 282] on div at bounding box center [918, 244] width 186 height 186
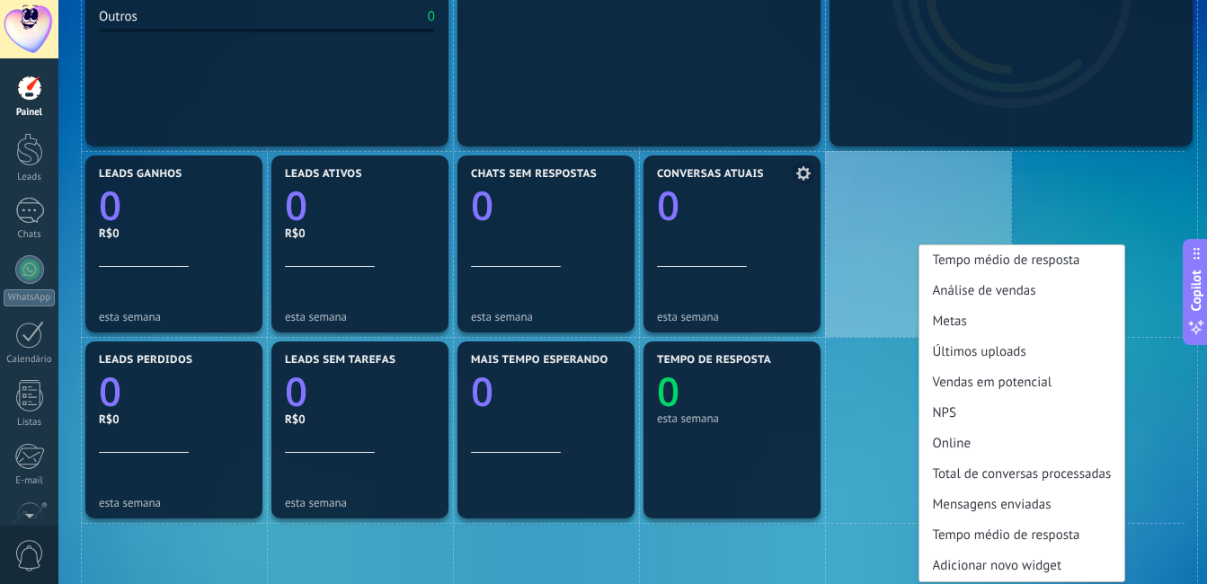
click at [792, 276] on div "esta semana" at bounding box center [732, 295] width 150 height 57
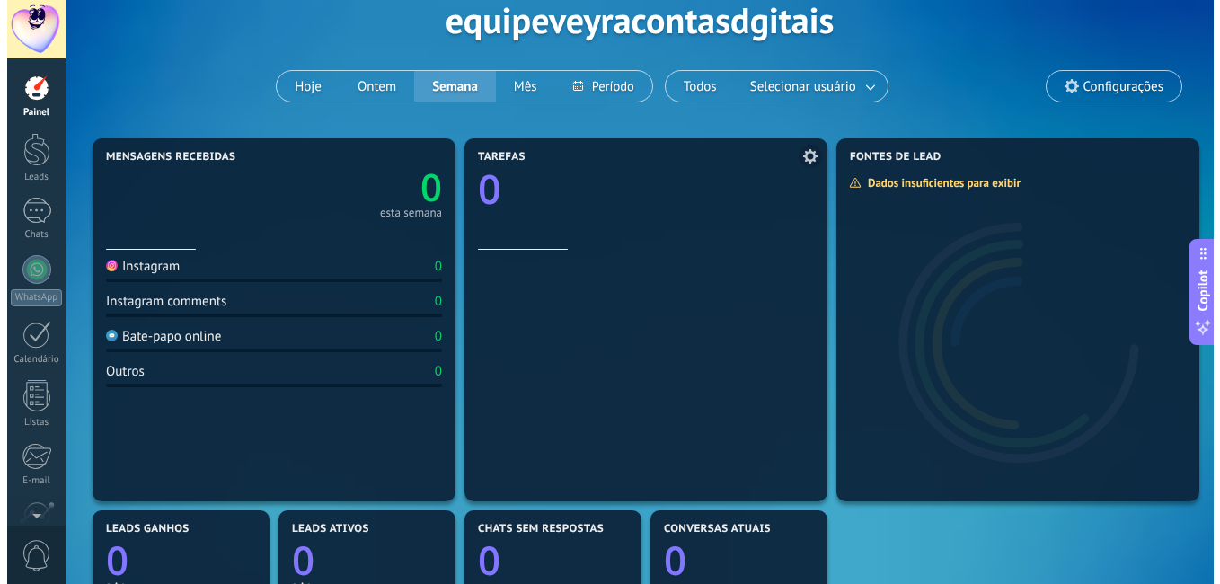
scroll to position [90, 0]
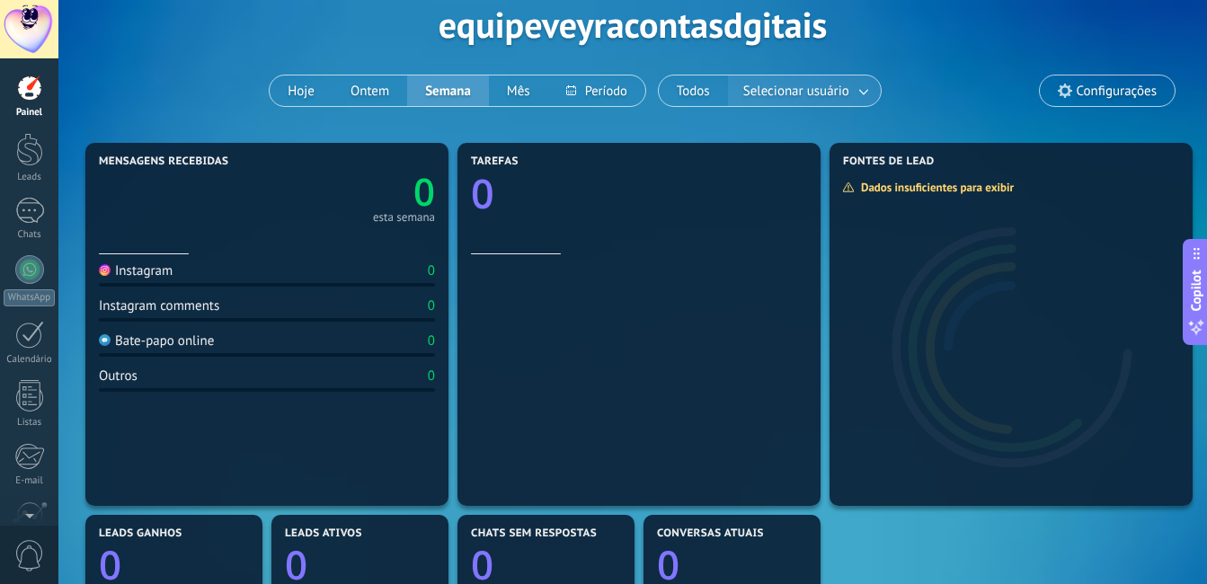
click at [837, 84] on span "Selecionar usuário" at bounding box center [795, 91] width 113 height 24
click at [857, 90] on link at bounding box center [864, 91] width 32 height 30
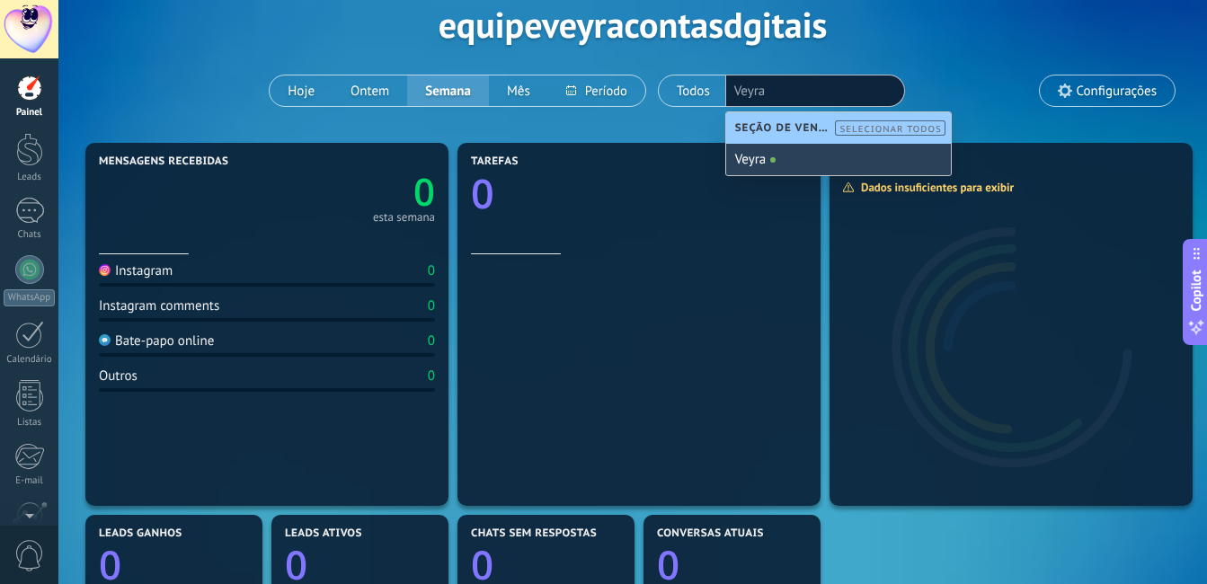
click at [809, 153] on div "Veyra" at bounding box center [838, 159] width 225 height 31
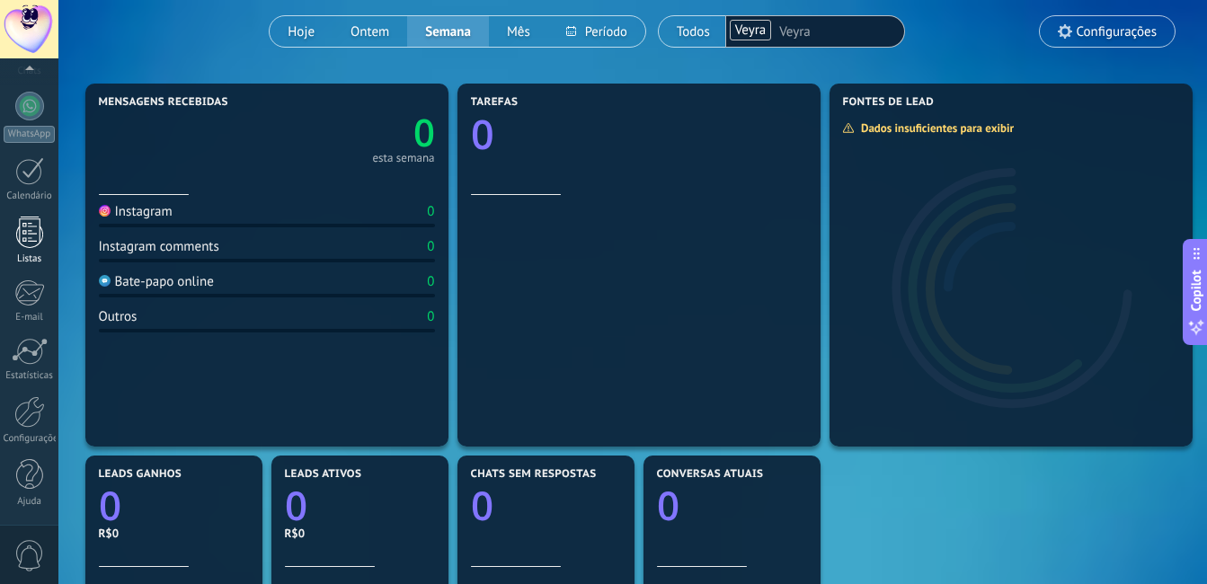
scroll to position [180, 0]
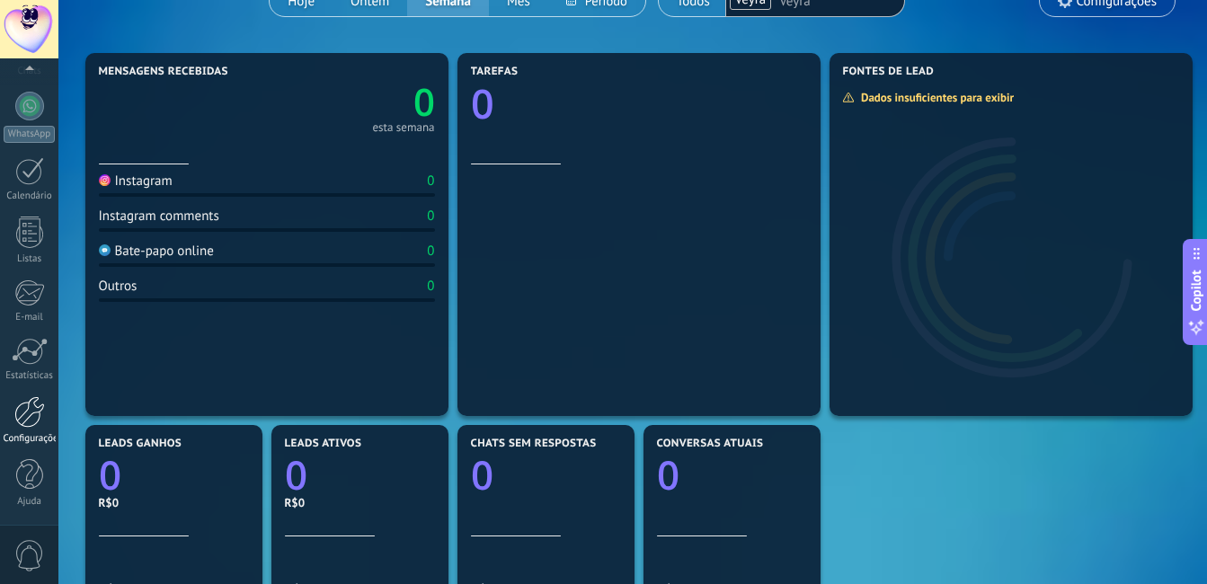
click at [29, 416] on div at bounding box center [29, 411] width 31 height 31
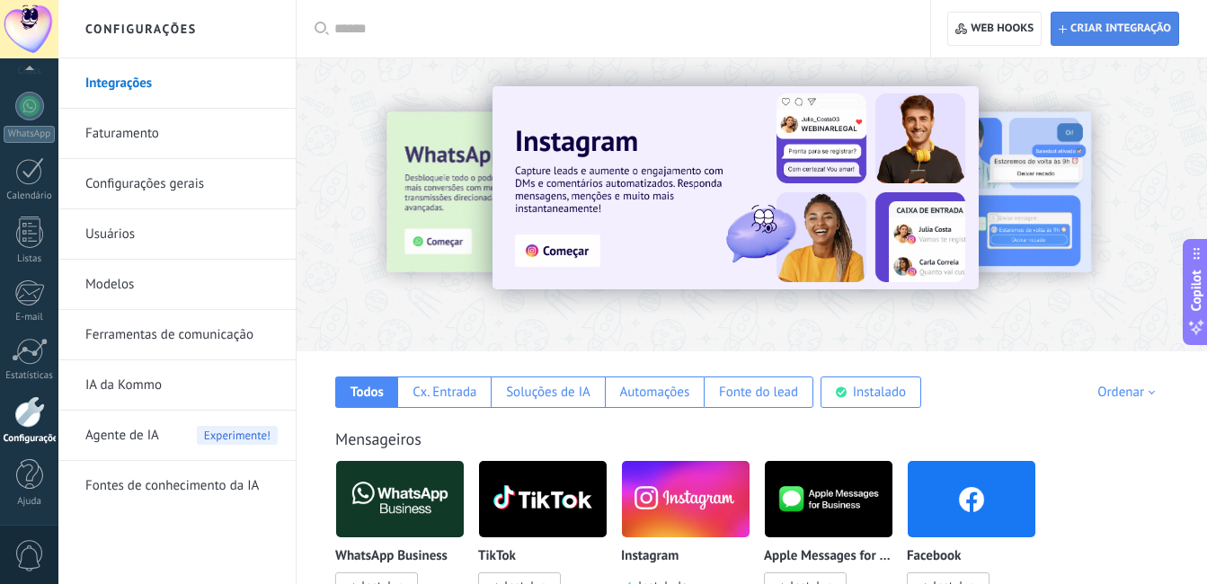
click at [1104, 31] on span "Criar integração" at bounding box center [1120, 29] width 101 height 14
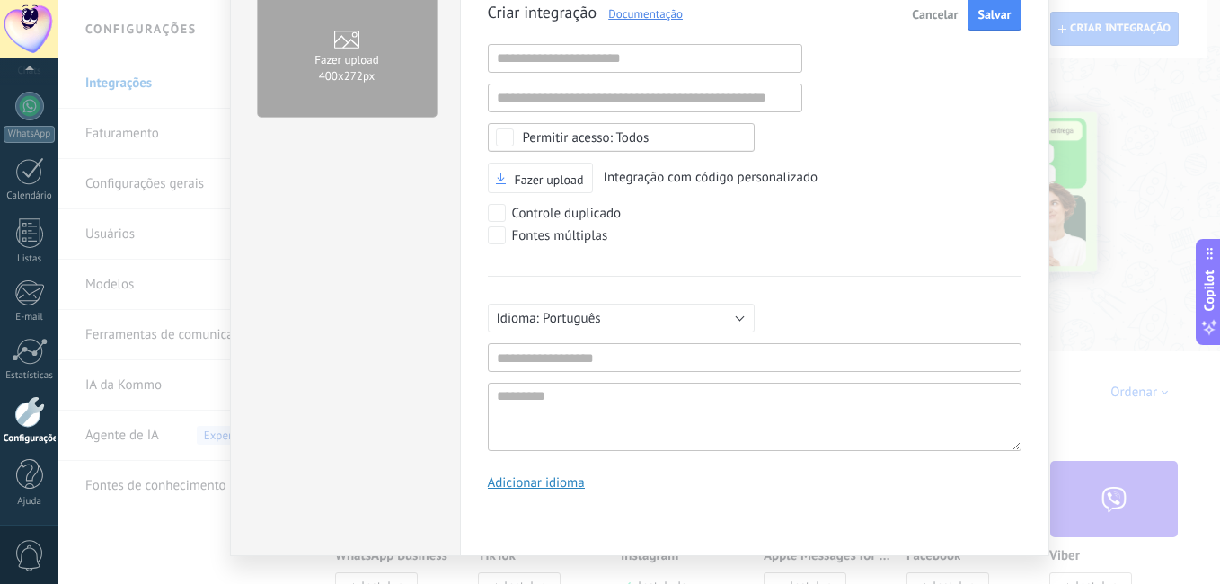
scroll to position [123, 0]
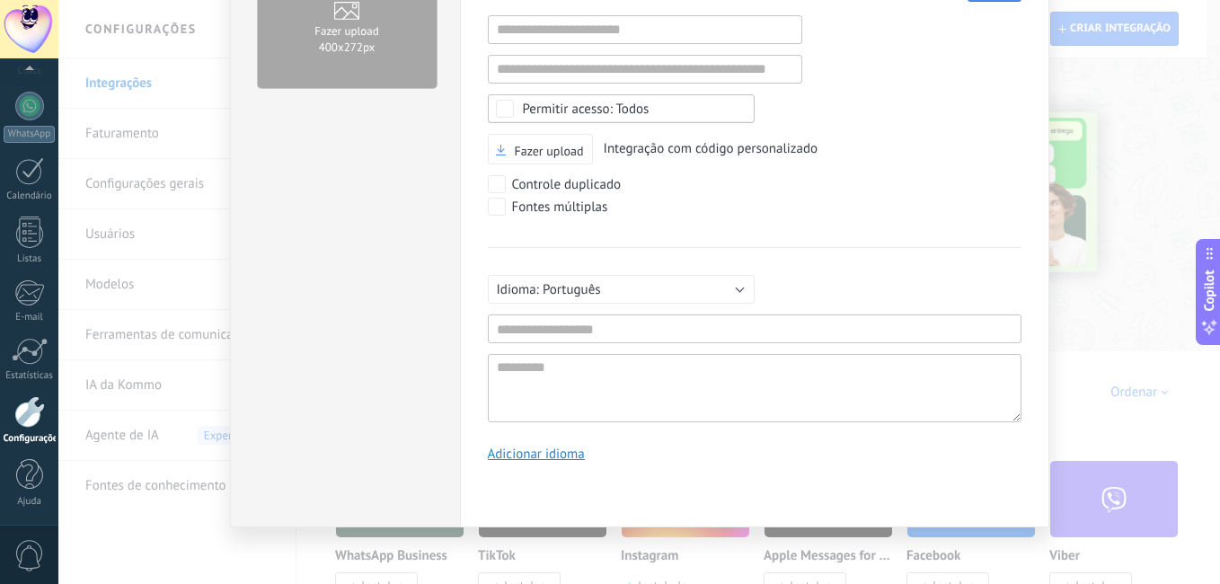
click at [1098, 97] on div "Fazer upload 400х272px Criar integração Documentação Cancelar Salvar URL inváli…" at bounding box center [639, 292] width 1162 height 584
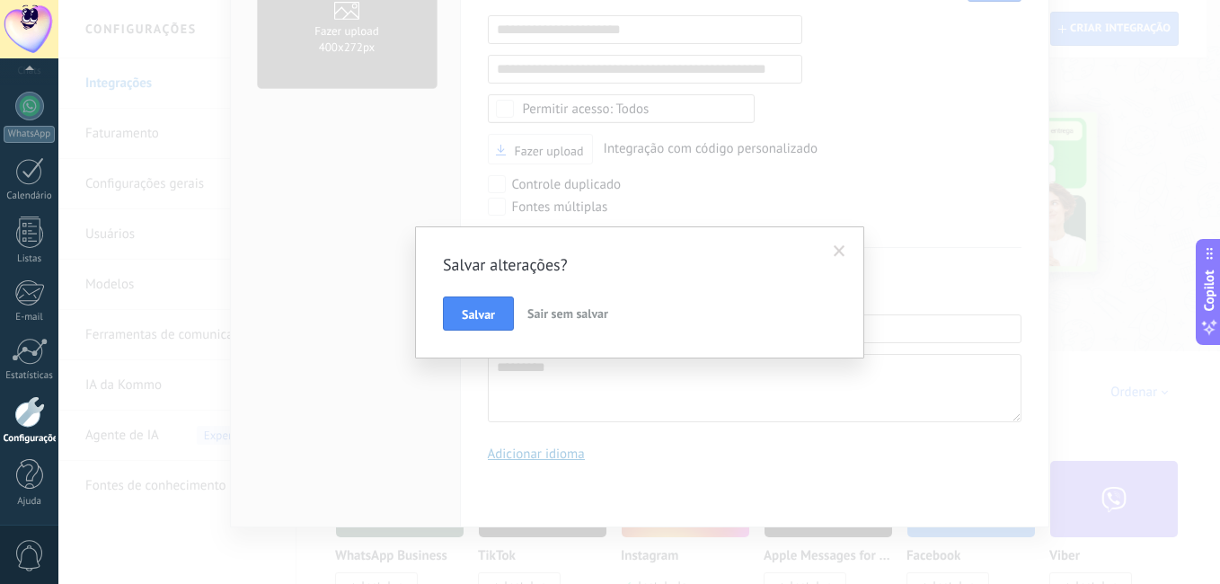
click at [838, 251] on span at bounding box center [840, 251] width 12 height 13
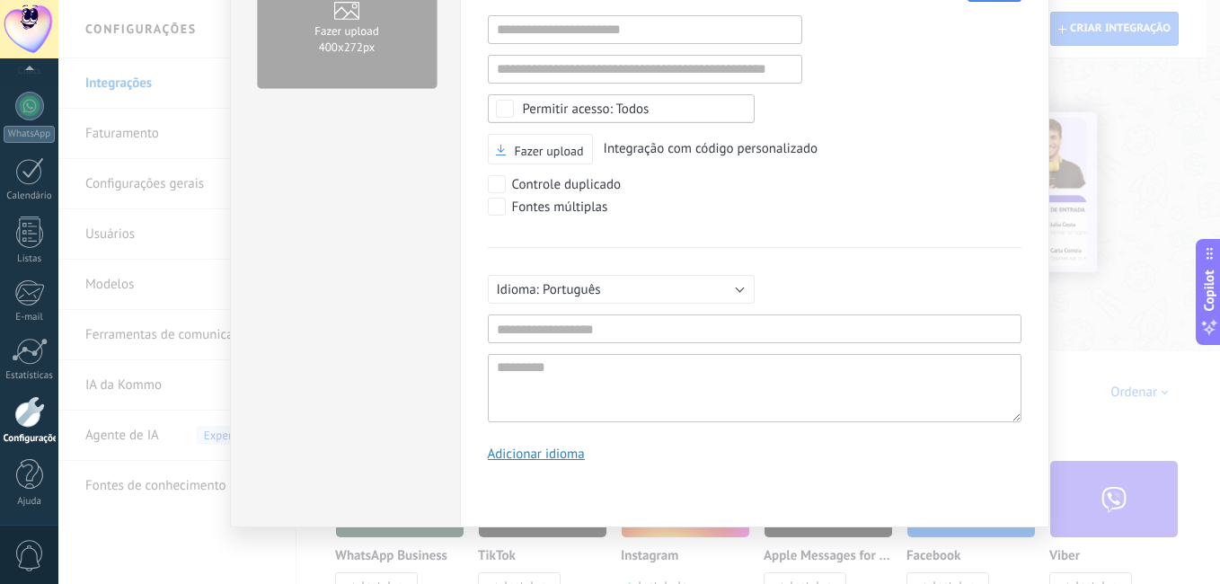
click at [1137, 22] on div "Fazer upload 400х272px Criar integração Documentação Cancelar Salvar URL inváli…" at bounding box center [639, 292] width 1162 height 584
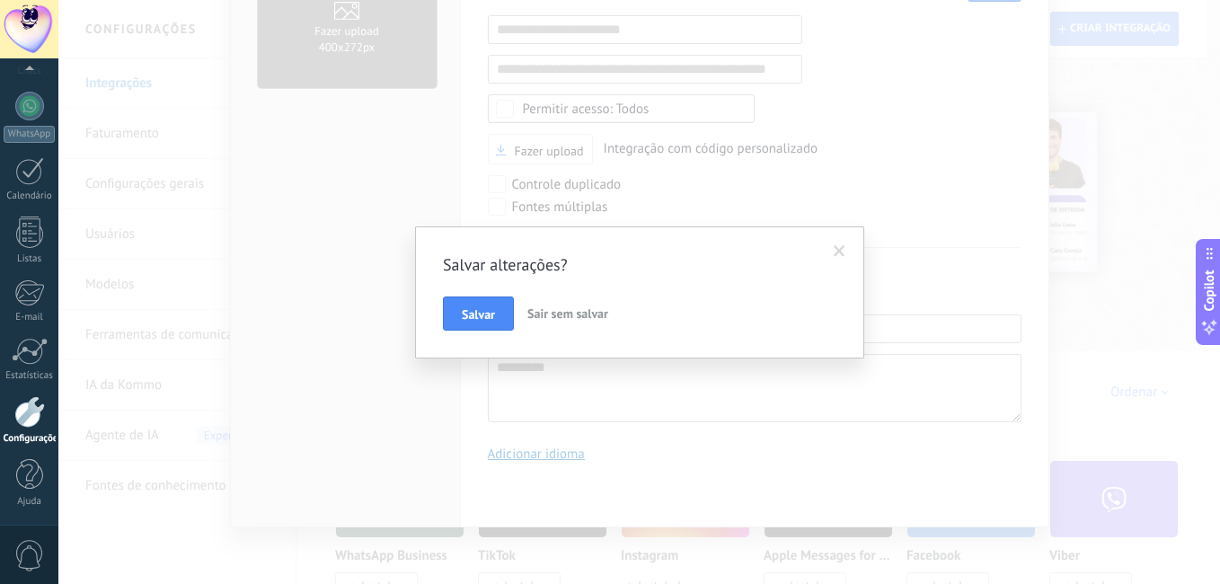
click at [570, 309] on span "Sair sem salvar" at bounding box center [567, 313] width 81 height 16
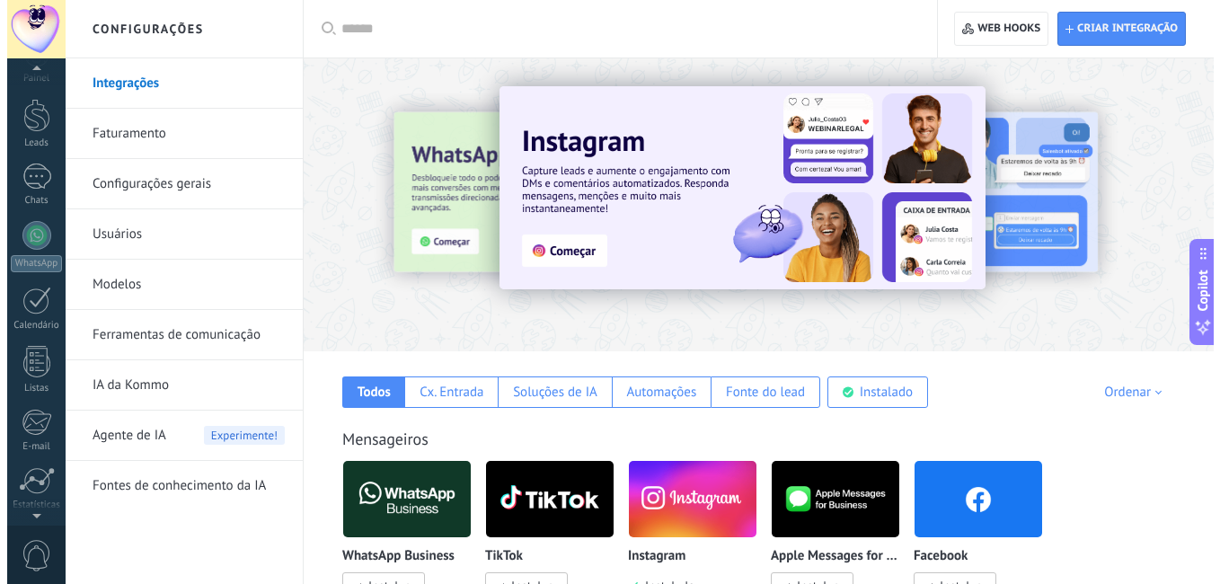
scroll to position [0, 0]
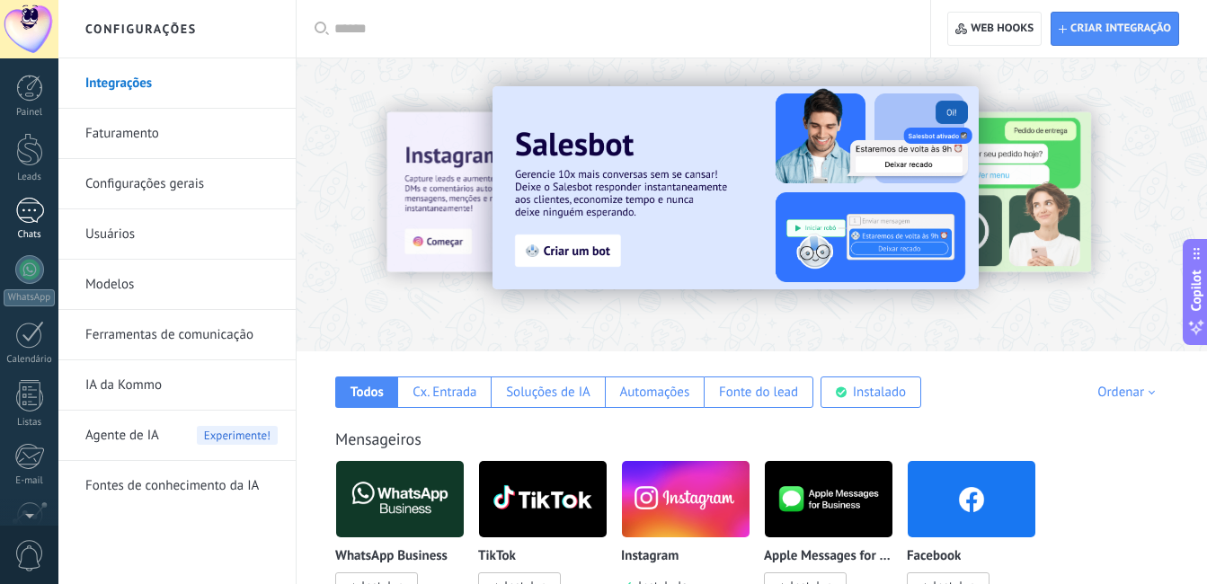
click at [19, 206] on div at bounding box center [29, 211] width 29 height 26
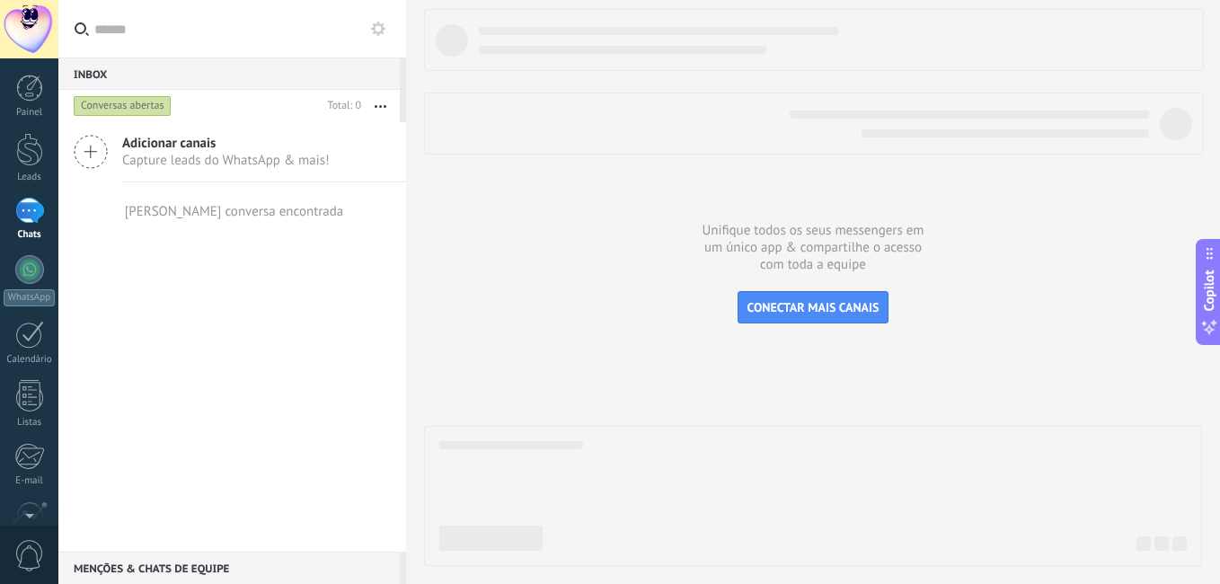
click at [181, 159] on span "Capture leads do WhatsApp & mais!" at bounding box center [226, 160] width 208 height 17
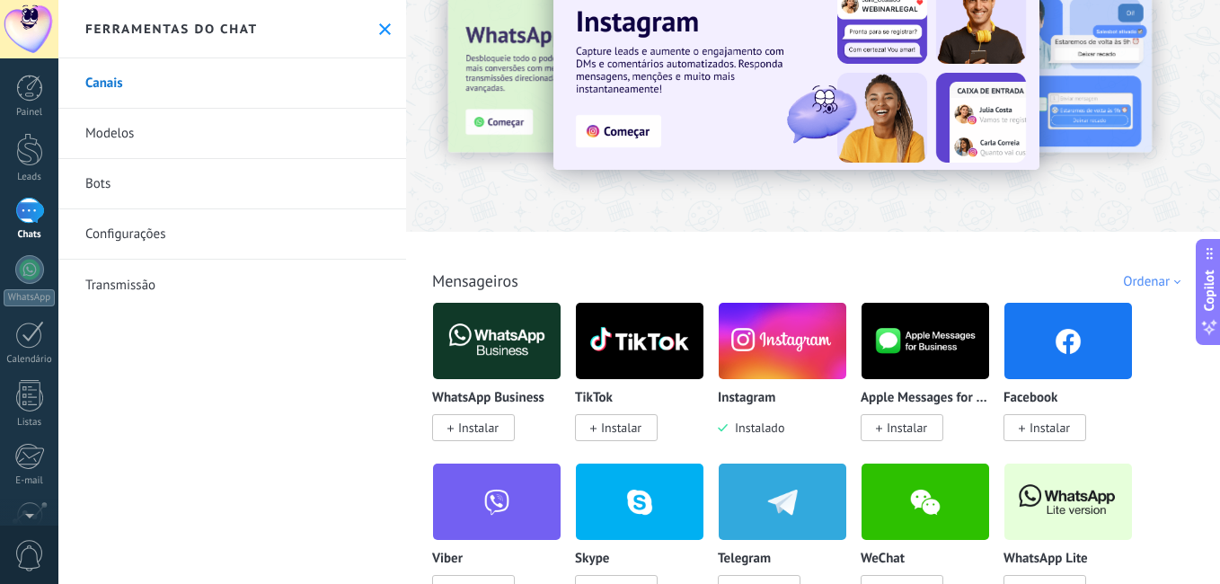
scroll to position [90, 0]
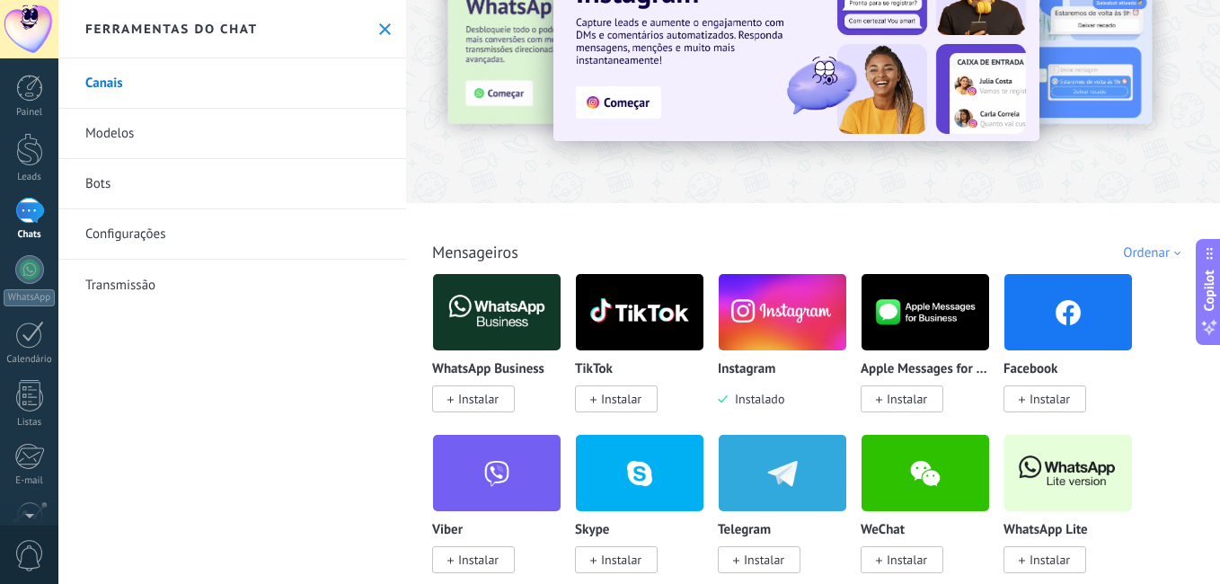
click at [771, 311] on img at bounding box center [783, 312] width 128 height 87
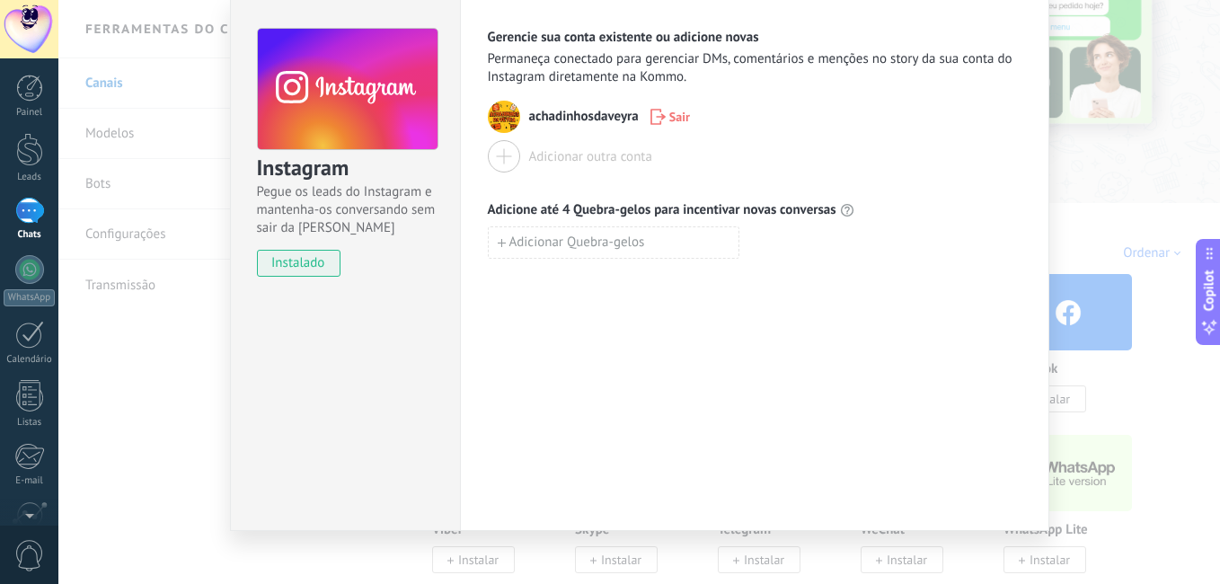
scroll to position [76, 0]
